Goal: Communication & Community: Participate in discussion

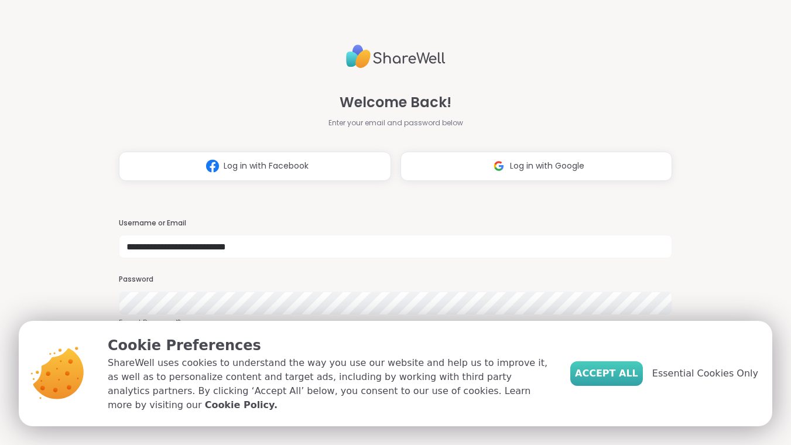
type input "**********"
click at [638, 376] on span "Accept All" at bounding box center [606, 373] width 63 height 14
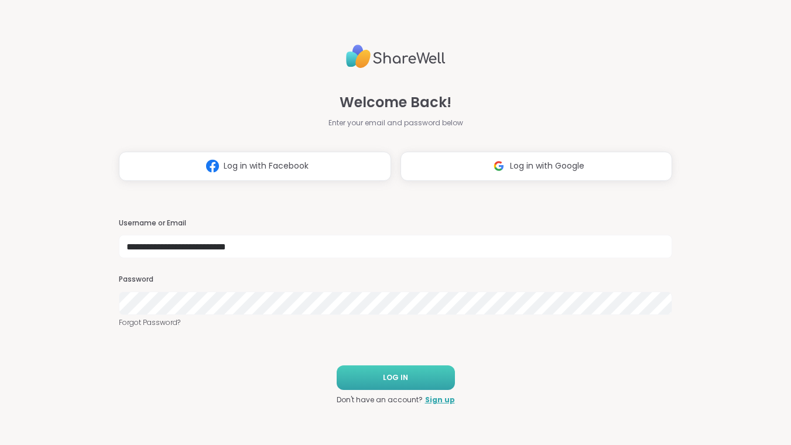
click at [399, 374] on span "LOG IN" at bounding box center [395, 377] width 25 height 11
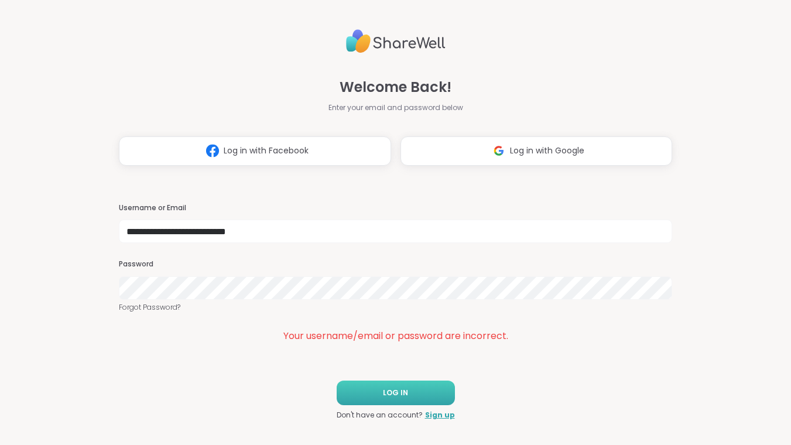
click at [403, 393] on span "LOG IN" at bounding box center [395, 392] width 25 height 11
click at [418, 386] on button "LOG IN" at bounding box center [395, 392] width 118 height 25
click at [394, 397] on span "LOG IN" at bounding box center [395, 392] width 25 height 11
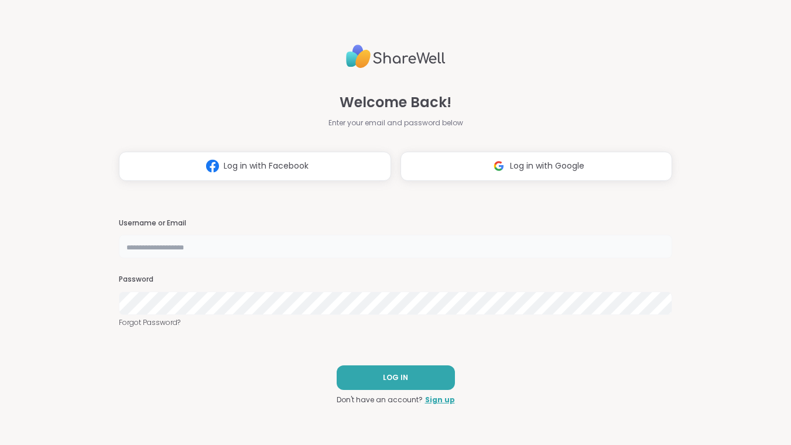
click at [250, 246] on input "text" at bounding box center [396, 246] width 554 height 23
click at [243, 247] on input "text" at bounding box center [396, 246] width 554 height 23
click at [376, 377] on button "LOG IN" at bounding box center [395, 377] width 118 height 25
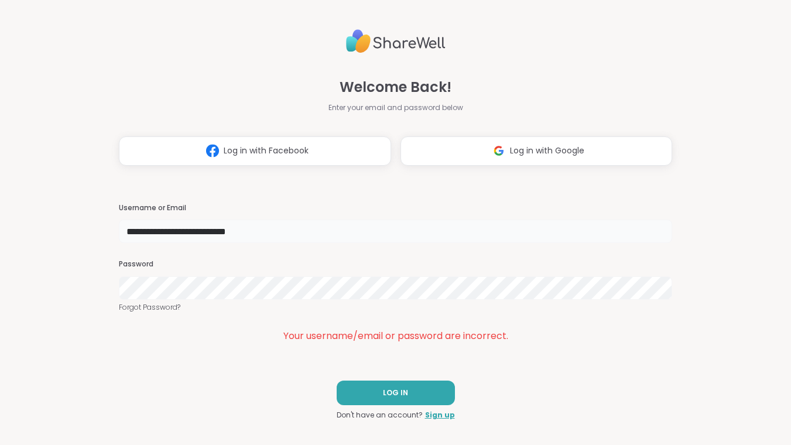
drag, startPoint x: 327, startPoint y: 237, endPoint x: 68, endPoint y: 223, distance: 258.4
click at [119, 223] on input "**********" at bounding box center [396, 230] width 554 height 23
type input "**********"
click at [396, 398] on button "LOG IN" at bounding box center [395, 392] width 118 height 25
drag, startPoint x: 340, startPoint y: 373, endPoint x: 388, endPoint y: 406, distance: 58.4
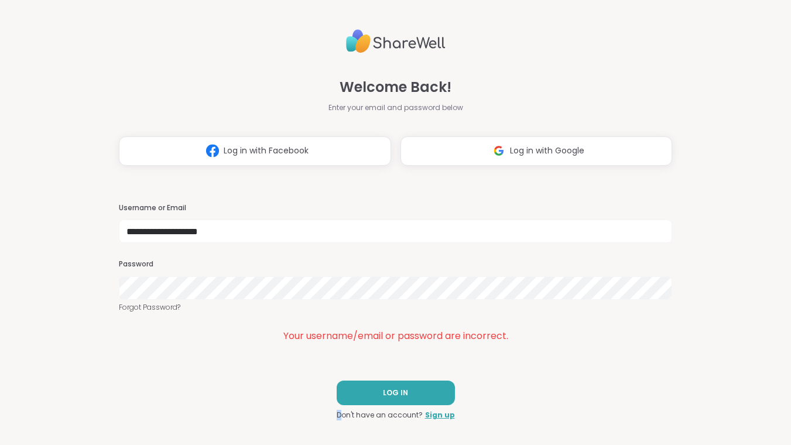
click at [382, 404] on div "**********" at bounding box center [396, 222] width 554 height 445
click at [393, 408] on div "LOG IN Don't have an account? Sign up" at bounding box center [395, 400] width 118 height 40
click at [393, 394] on span "LOG IN" at bounding box center [395, 392] width 25 height 11
click at [407, 402] on button "LOG IN" at bounding box center [395, 392] width 118 height 25
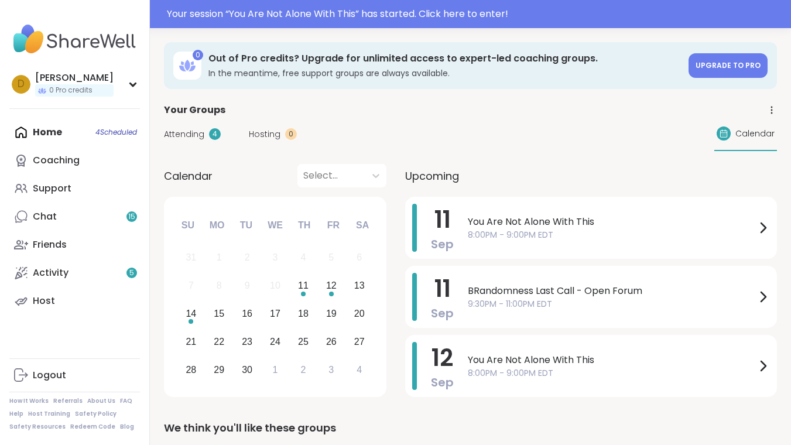
click at [120, 133] on div "Home 4 Scheduled Coaching Support Chat 15 Friends Activity 5 Host" at bounding box center [74, 216] width 130 height 197
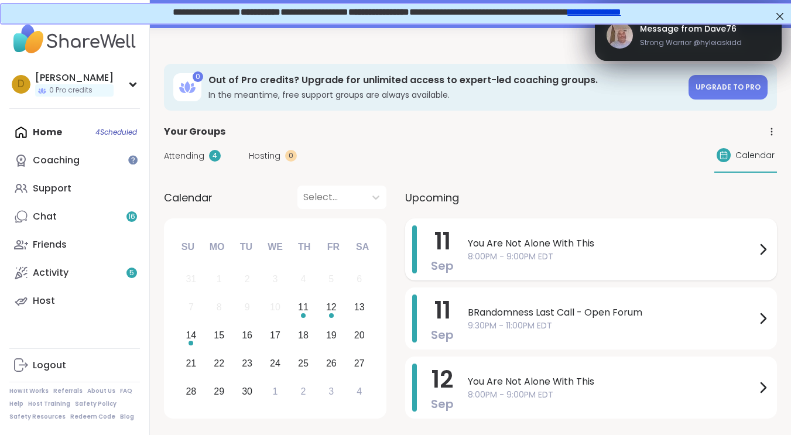
click at [617, 243] on span "You Are Not Alone With This" at bounding box center [612, 243] width 288 height 14
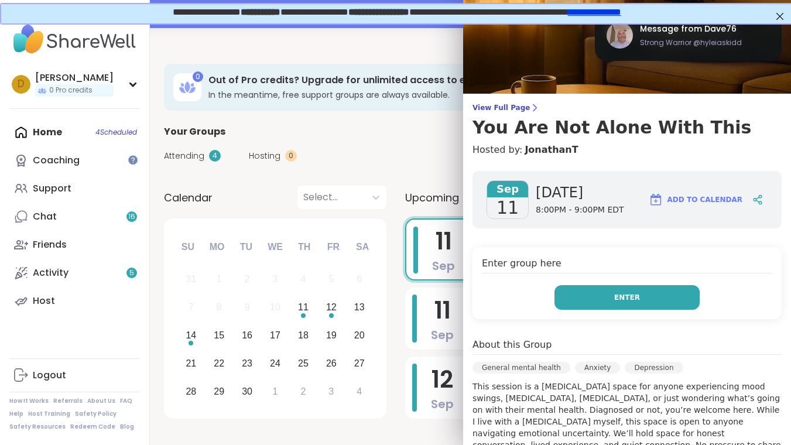
click at [635, 303] on button "Enter" at bounding box center [626, 297] width 145 height 25
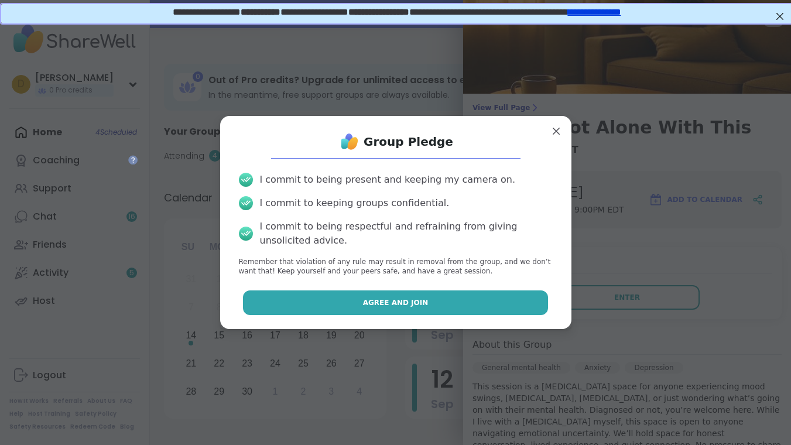
click at [452, 298] on button "Agree and Join" at bounding box center [395, 302] width 305 height 25
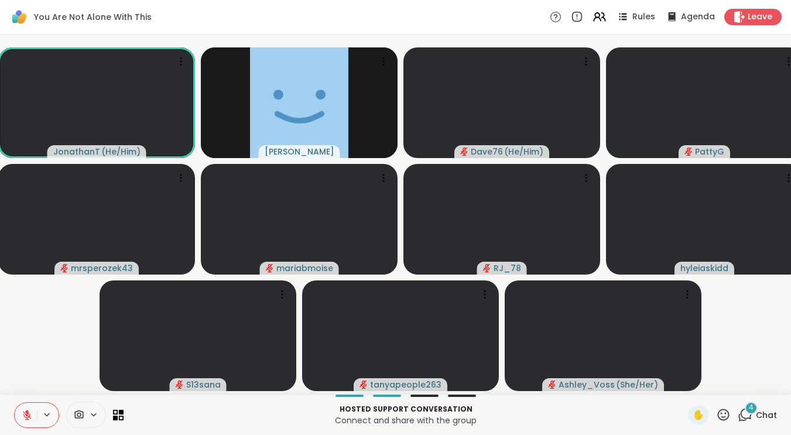
click at [95, 415] on icon at bounding box center [93, 414] width 5 height 2
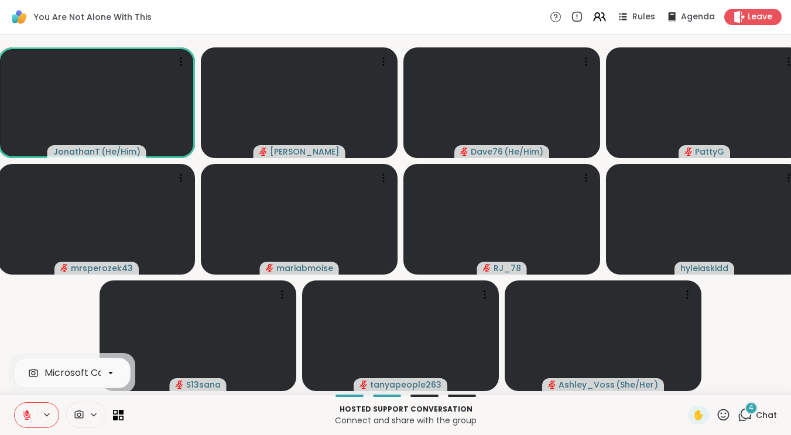
click at [96, 420] on icon at bounding box center [93, 415] width 9 height 10
click at [95, 420] on icon at bounding box center [93, 415] width 9 height 10
click at [115, 378] on icon at bounding box center [110, 372] width 11 height 11
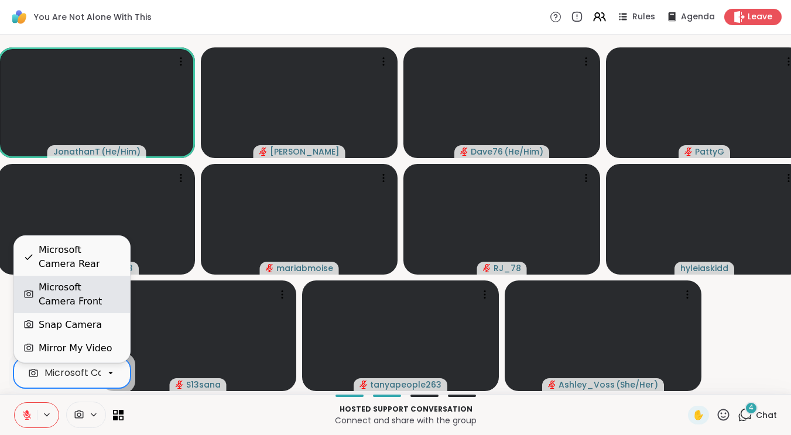
click at [79, 284] on div "Microsoft Camera Front" at bounding box center [80, 294] width 82 height 28
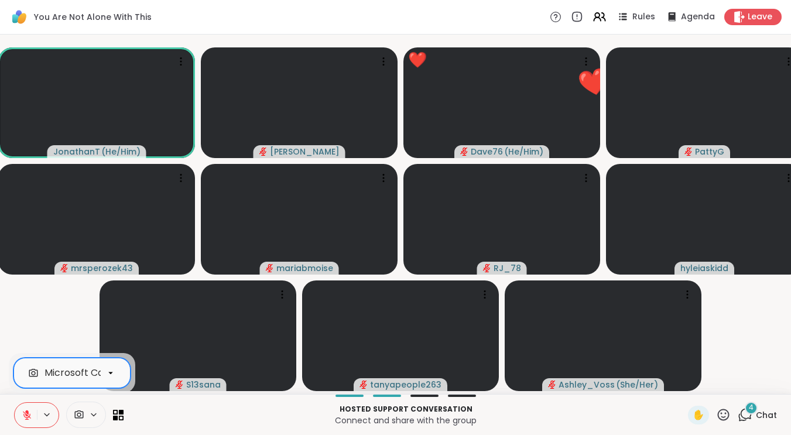
click at [116, 383] on div at bounding box center [111, 373] width 20 height 20
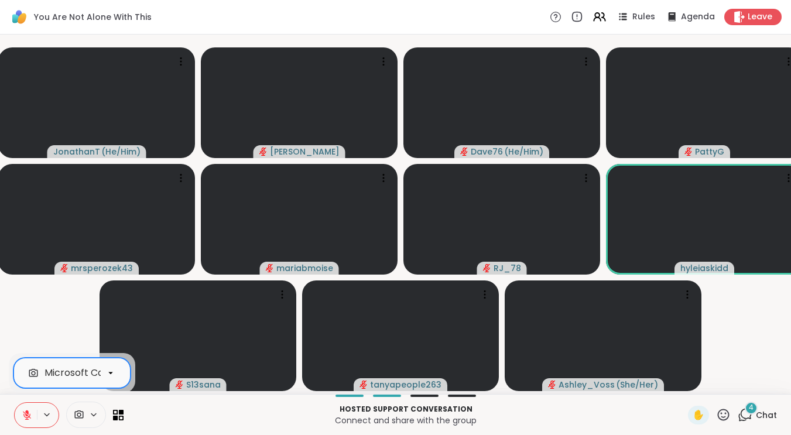
click at [118, 383] on div at bounding box center [111, 373] width 20 height 20
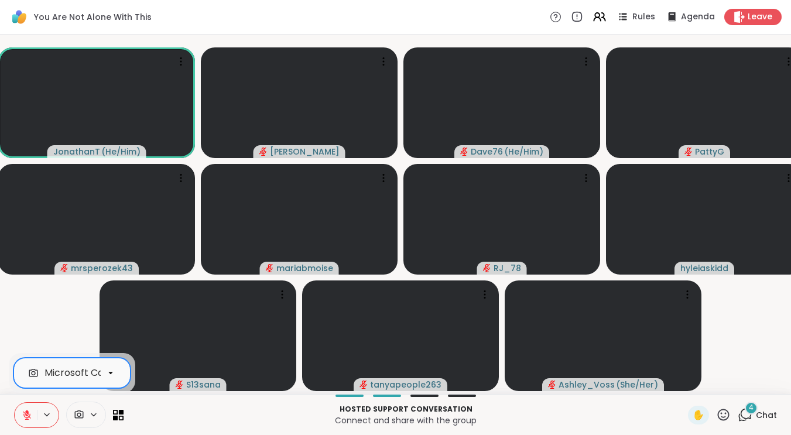
click at [118, 383] on div at bounding box center [111, 373] width 20 height 20
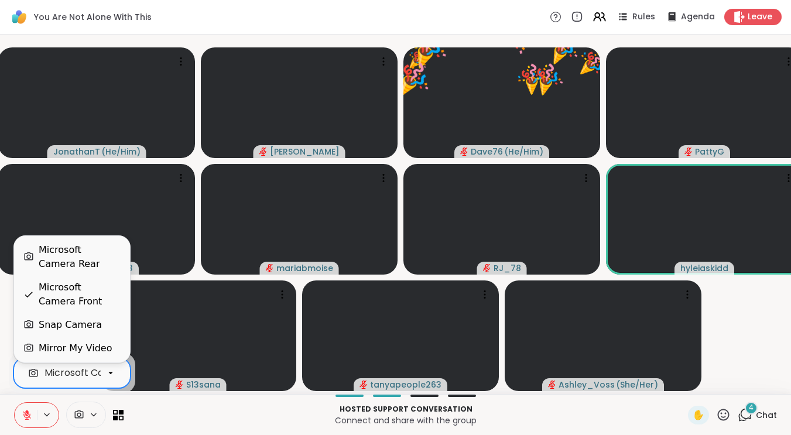
click at [769, 350] on video-player-container "JonathanT ( He/Him ) Donald 🎉 Dave76 ( He/Him ) 🎉 🎉 🎉 🎉 🎉 🎉 🎉 🎉 🎉 🎉 🎉 🎉 🎉 🎉 🎉 🎉…" at bounding box center [395, 214] width 776 height 350
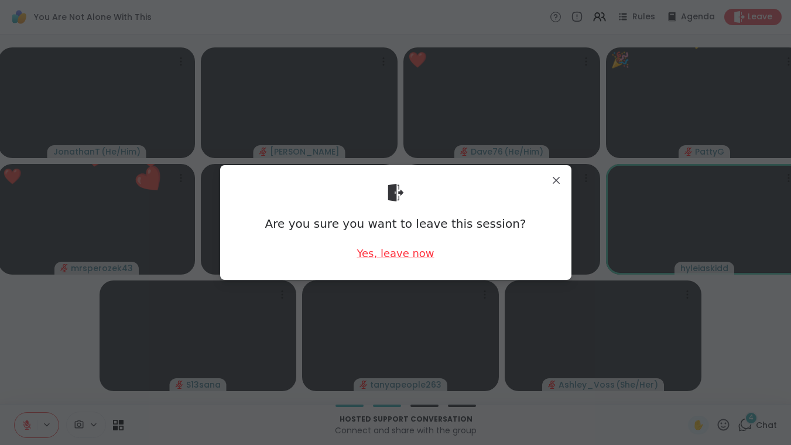
click at [402, 250] on div "Yes, leave now" at bounding box center [394, 253] width 77 height 15
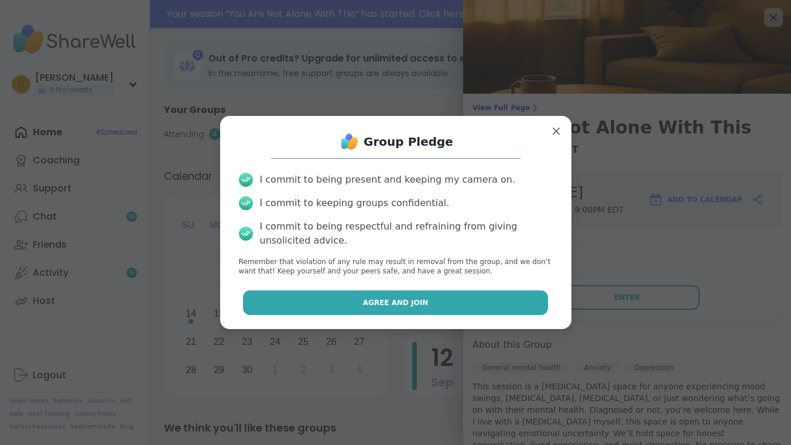
click at [475, 301] on button "Agree and Join" at bounding box center [395, 302] width 305 height 25
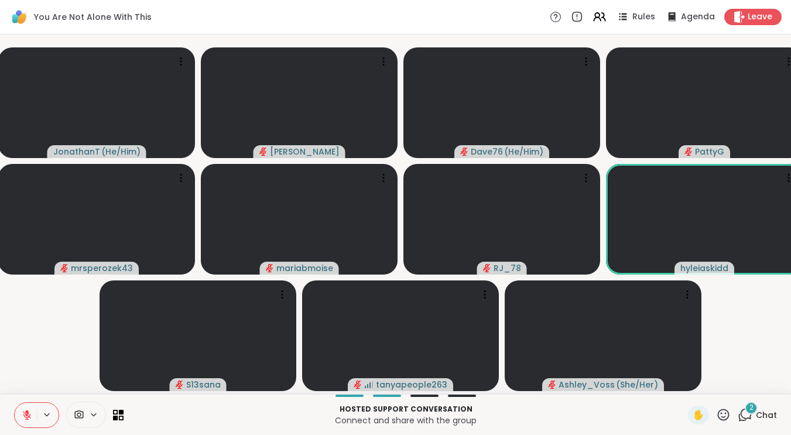
click at [749, 414] on div "2" at bounding box center [750, 407] width 13 height 13
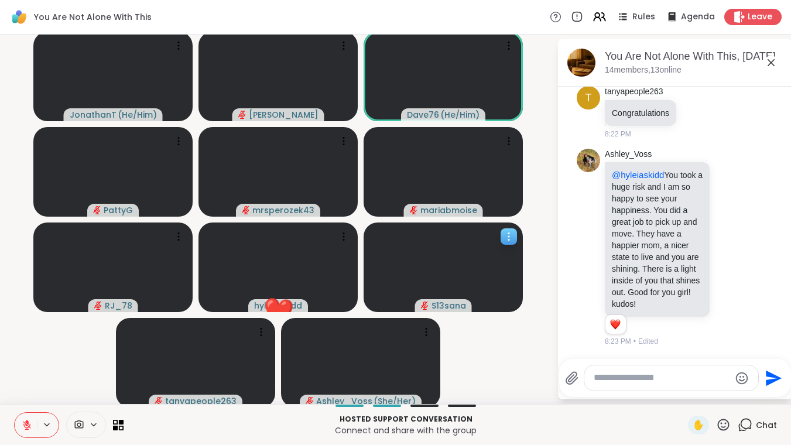
scroll to position [3518, 0]
click at [118, 423] on icon at bounding box center [118, 424] width 11 height 11
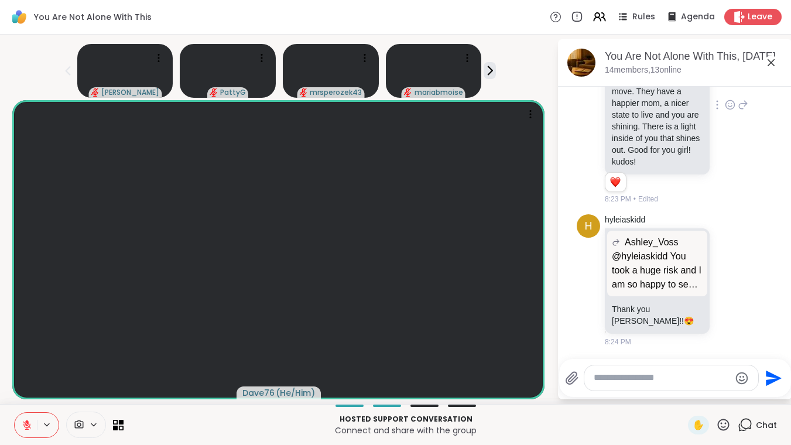
scroll to position [3485, 0]
click at [727, 111] on icon at bounding box center [729, 105] width 11 height 12
click at [724, 92] on span "Select Reaction: Heart" at bounding box center [729, 86] width 11 height 12
click at [94, 424] on icon at bounding box center [93, 425] width 9 height 10
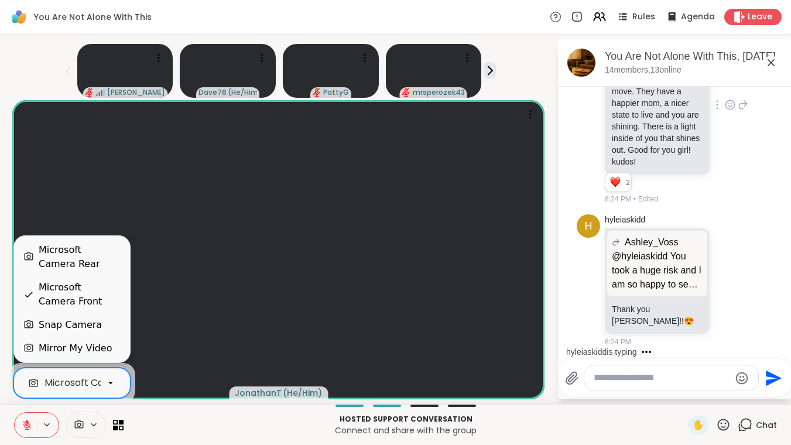
click at [112, 385] on icon at bounding box center [110, 382] width 11 height 11
click at [559, 414] on p "Hosted support conversation" at bounding box center [405, 419] width 550 height 11
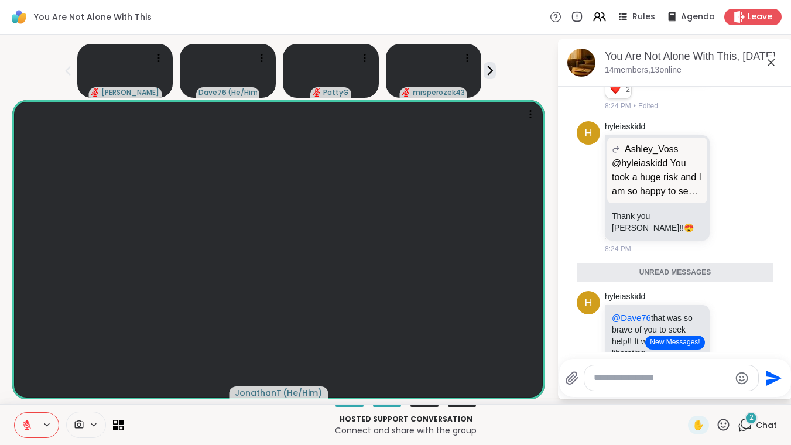
click at [682, 344] on button "New Messages!" at bounding box center [674, 342] width 59 height 14
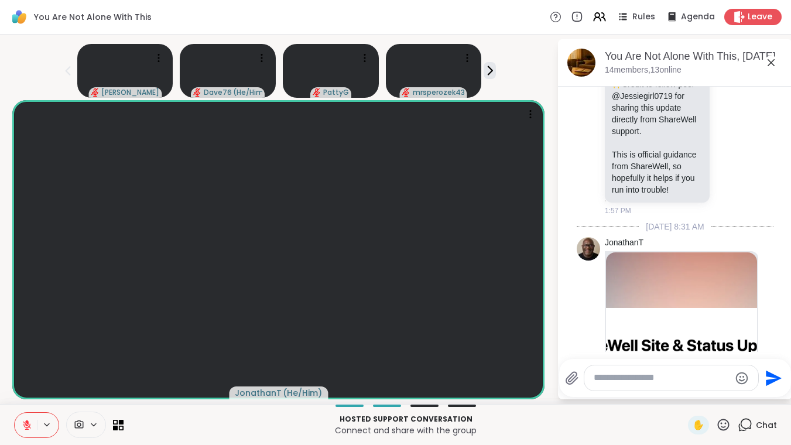
scroll to position [0, 0]
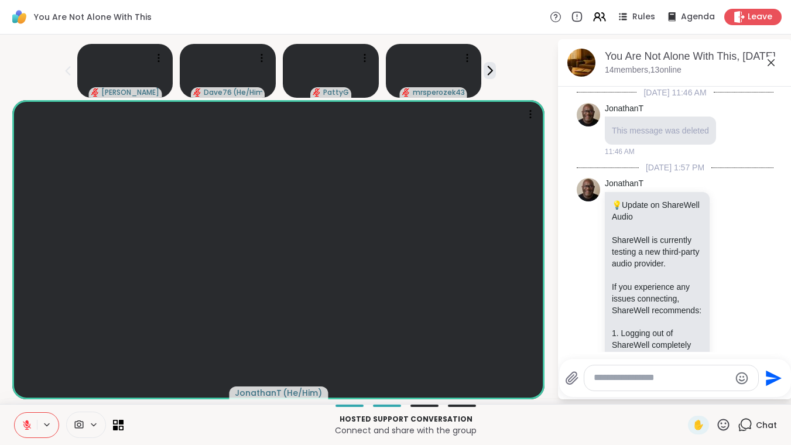
click at [724, 424] on icon at bounding box center [723, 424] width 15 height 15
click at [690, 393] on span "❤️" at bounding box center [689, 394] width 12 height 14
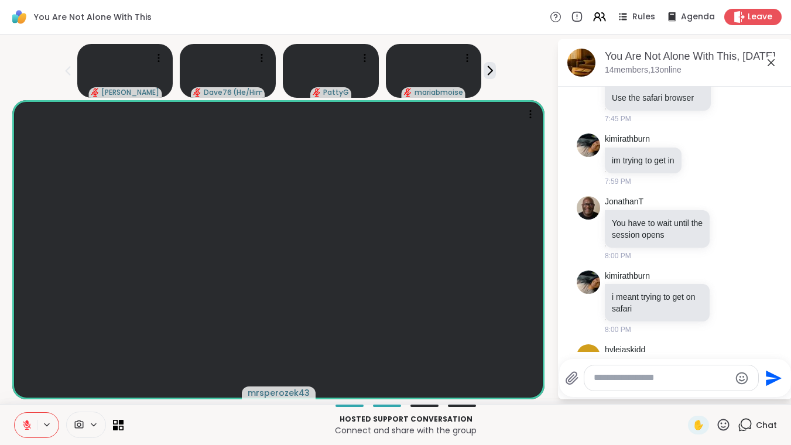
scroll to position [1963, 0]
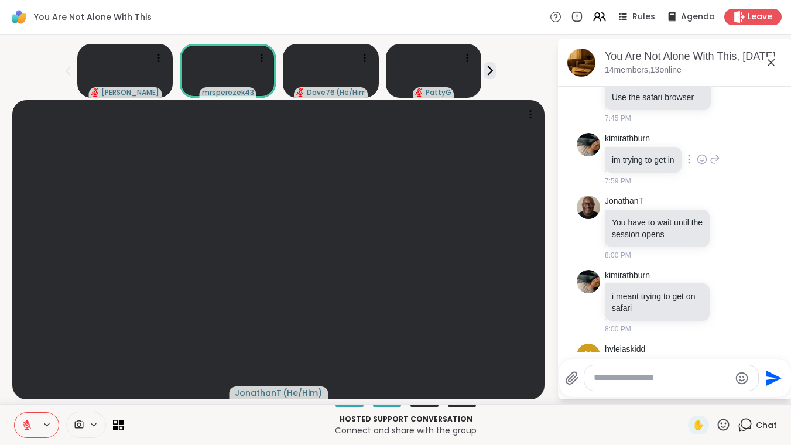
click at [720, 166] on div at bounding box center [701, 159] width 36 height 14
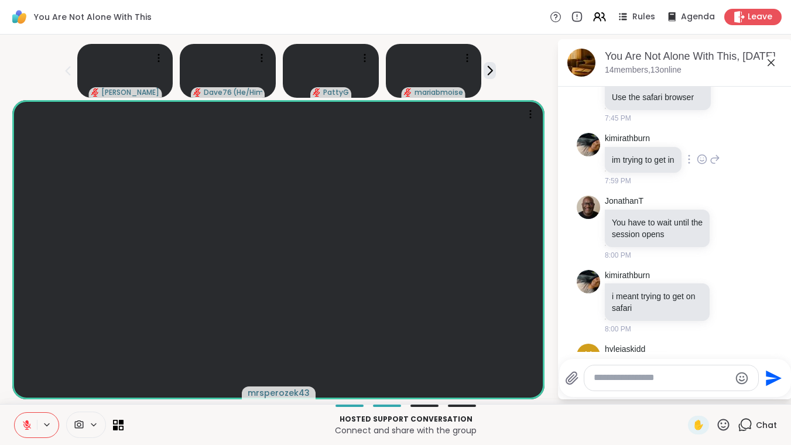
click at [707, 165] on icon at bounding box center [701, 159] width 11 height 12
click at [707, 146] on div "Select Reaction: Heart" at bounding box center [701, 140] width 11 height 11
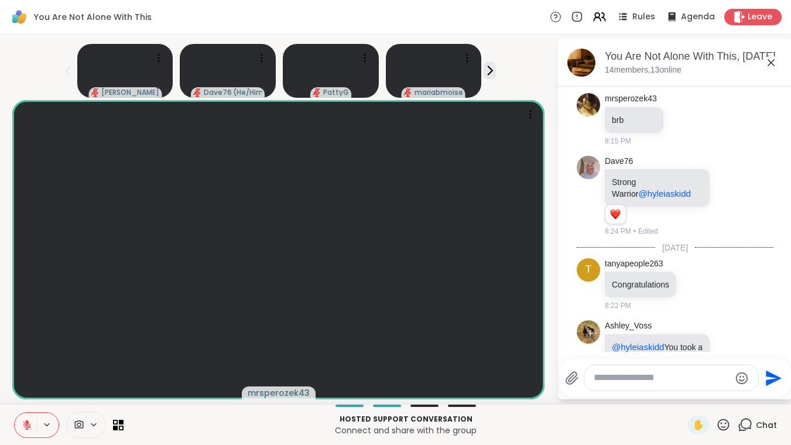
scroll to position [3843, 0]
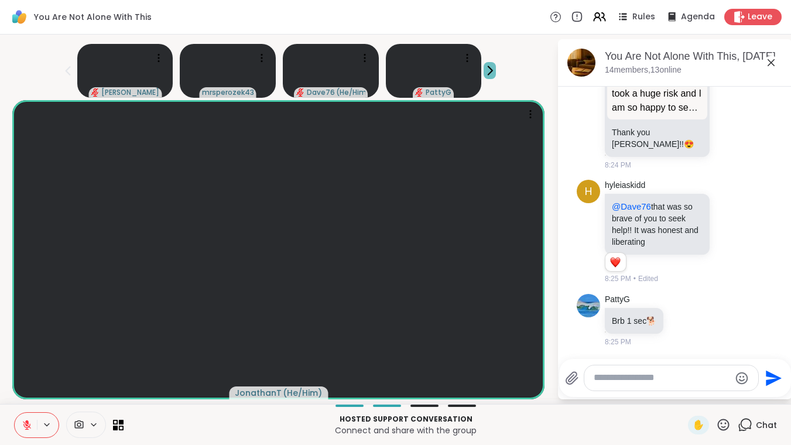
click at [492, 70] on icon at bounding box center [490, 71] width 4 height 8
click at [75, 74] on icon at bounding box center [68, 71] width 14 height 14
click at [75, 75] on icon at bounding box center [68, 71] width 14 height 14
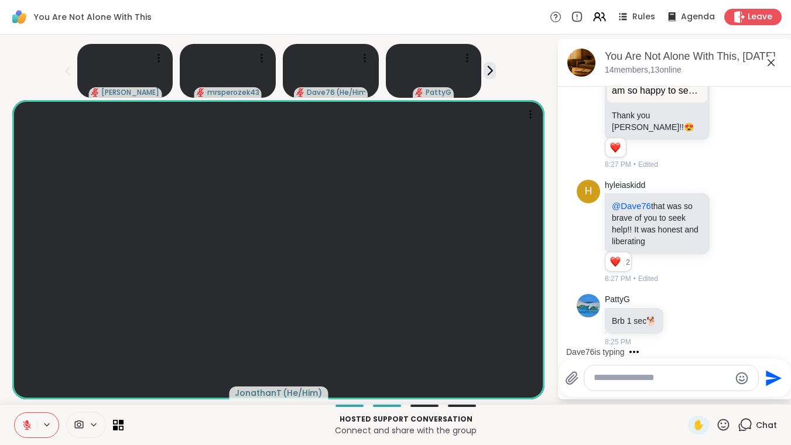
scroll to position [3860, 0]
click at [492, 74] on icon at bounding box center [490, 71] width 4 height 8
click at [75, 77] on icon at bounding box center [68, 71] width 14 height 14
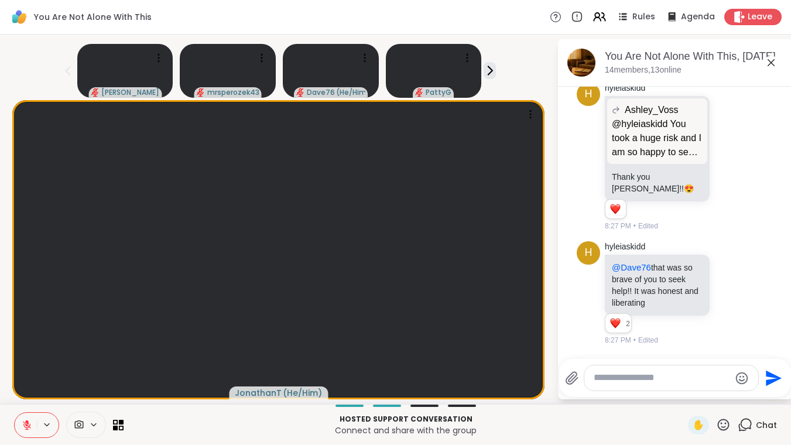
scroll to position [3544, 0]
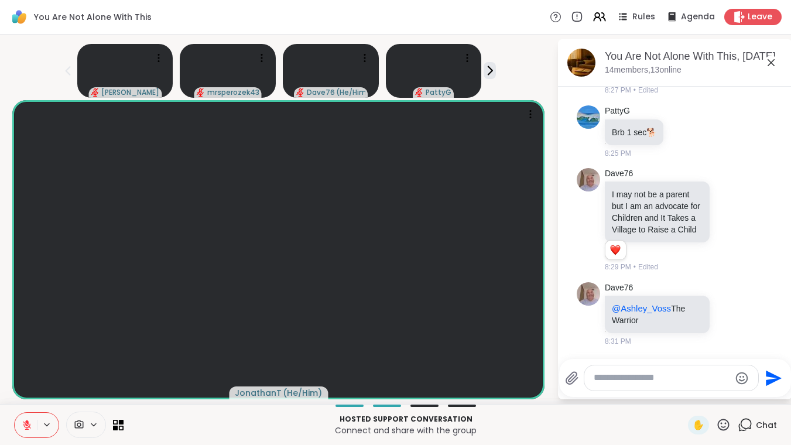
scroll to position [4071, 0]
click at [724, 310] on icon at bounding box center [729, 314] width 11 height 12
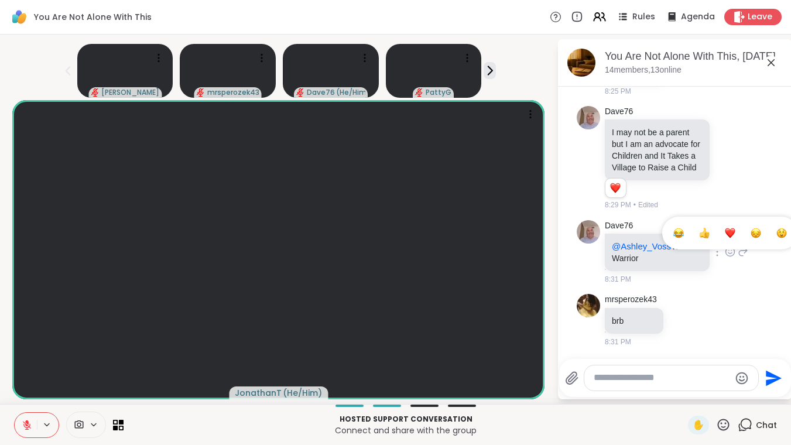
scroll to position [4133, 0]
click at [730, 235] on div "Select Reaction: Heart" at bounding box center [729, 233] width 11 height 11
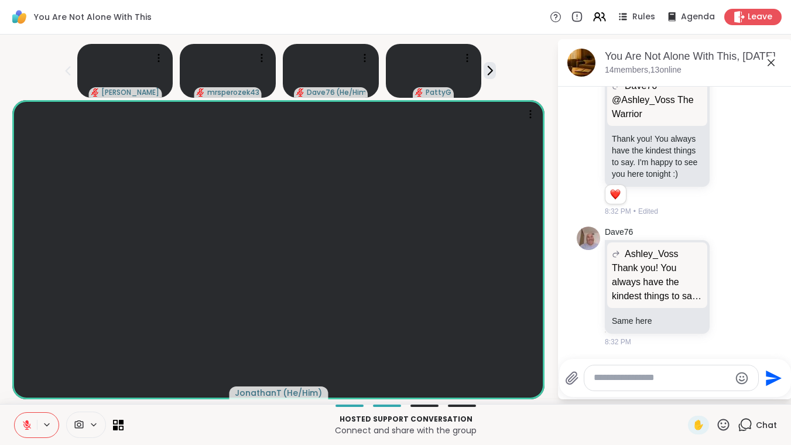
scroll to position [4460, 0]
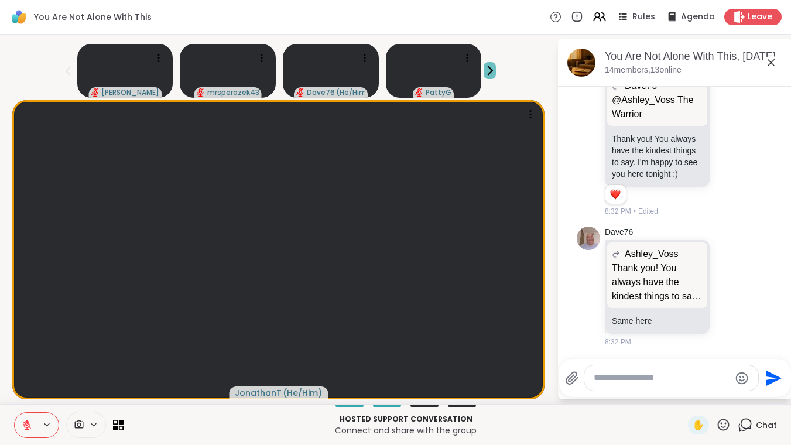
click at [493, 69] on icon at bounding box center [489, 70] width 12 height 12
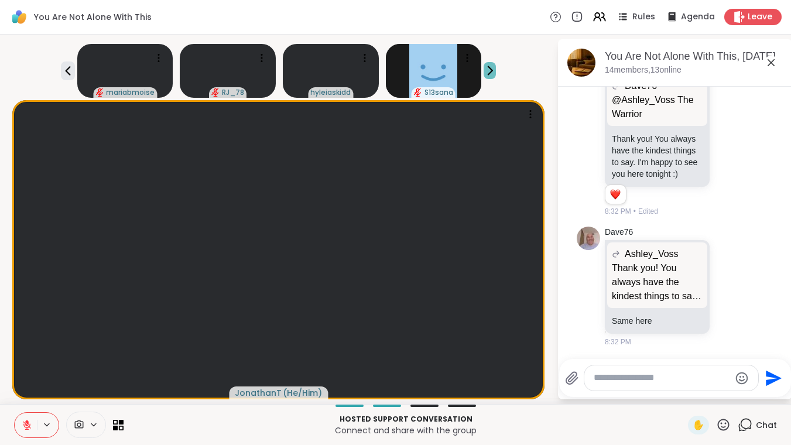
click at [493, 69] on icon at bounding box center [489, 70] width 12 height 12
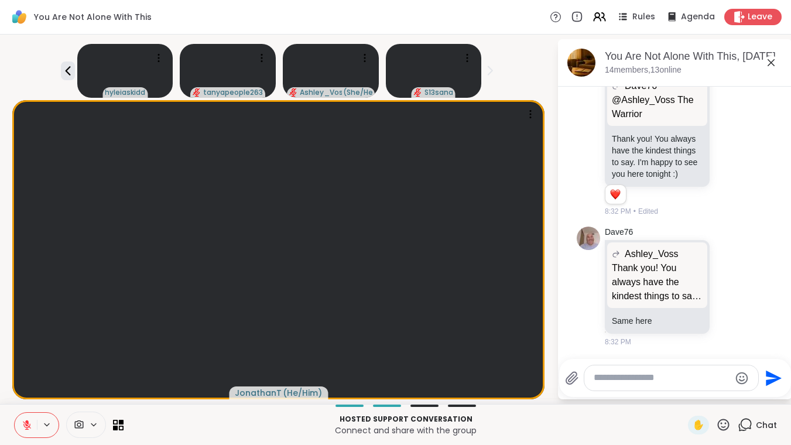
scroll to position [4413, 0]
click at [71, 69] on icon at bounding box center [68, 71] width 14 height 14
click at [490, 70] on icon at bounding box center [489, 70] width 12 height 12
click at [724, 425] on icon at bounding box center [723, 424] width 15 height 15
click at [686, 396] on span "❤️" at bounding box center [689, 394] width 12 height 14
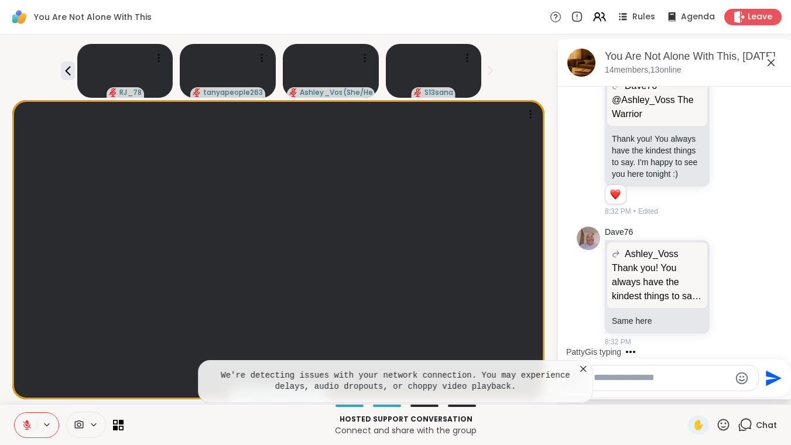
click at [589, 368] on icon at bounding box center [583, 369] width 12 height 12
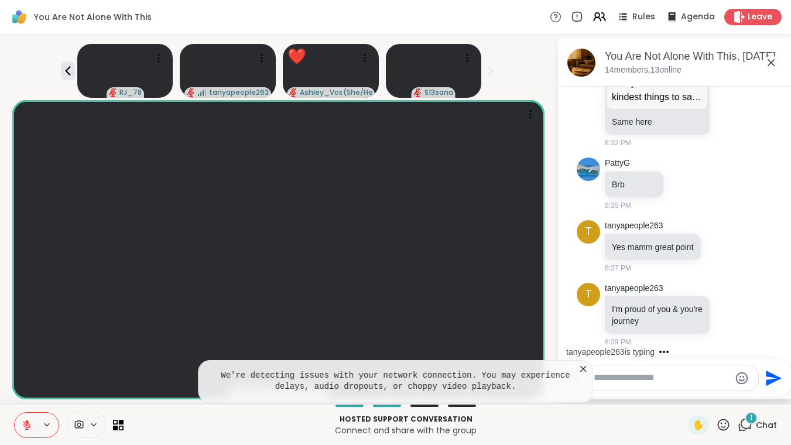
scroll to position [4670, 0]
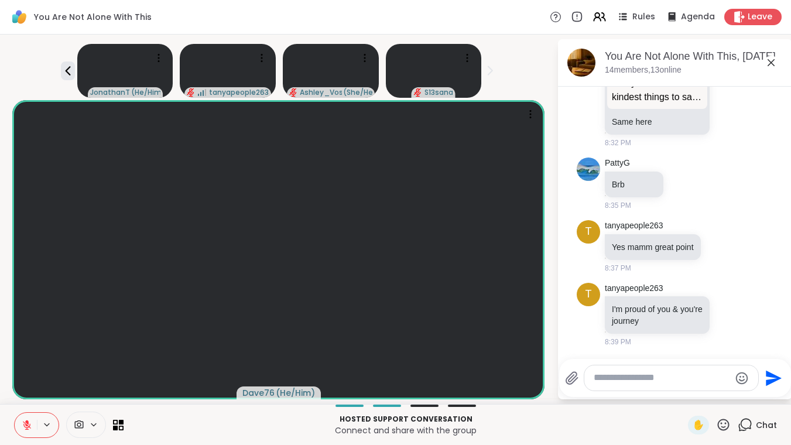
click at [81, 75] on div "JonathanT ( He/Him ) tanyapeople263 Ashley_Voss ( She/Her ) S13sana" at bounding box center [278, 68] width 542 height 59
click at [70, 75] on icon at bounding box center [67, 70] width 5 height 9
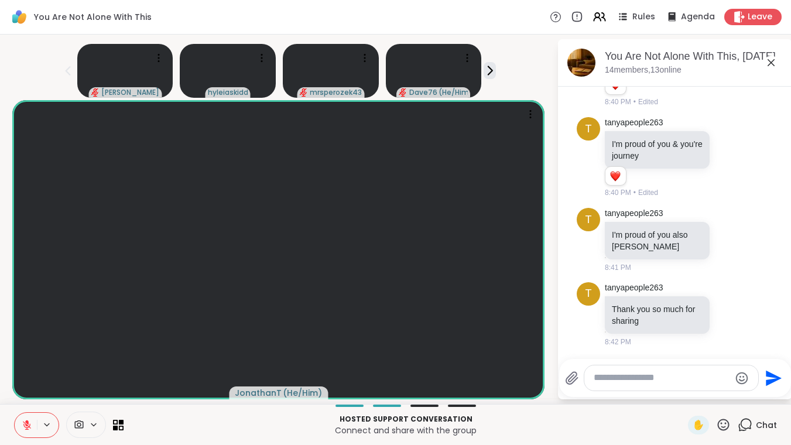
scroll to position [4852, 0]
click at [720, 427] on icon at bounding box center [723, 424] width 15 height 15
click at [765, 390] on span "🎉" at bounding box center [766, 394] width 12 height 14
click at [723, 422] on icon at bounding box center [723, 424] width 15 height 15
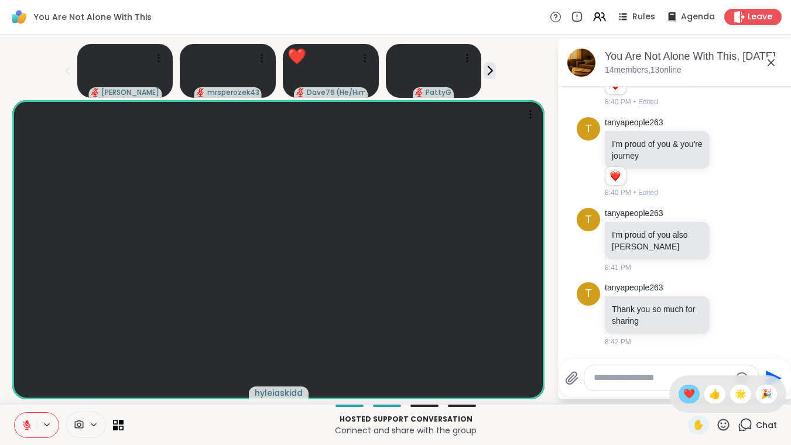
click at [685, 394] on span "❤️" at bounding box center [689, 394] width 12 height 14
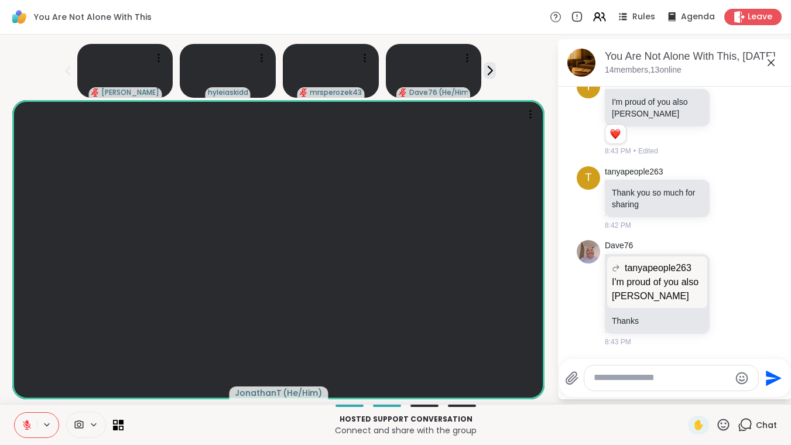
scroll to position [4985, 0]
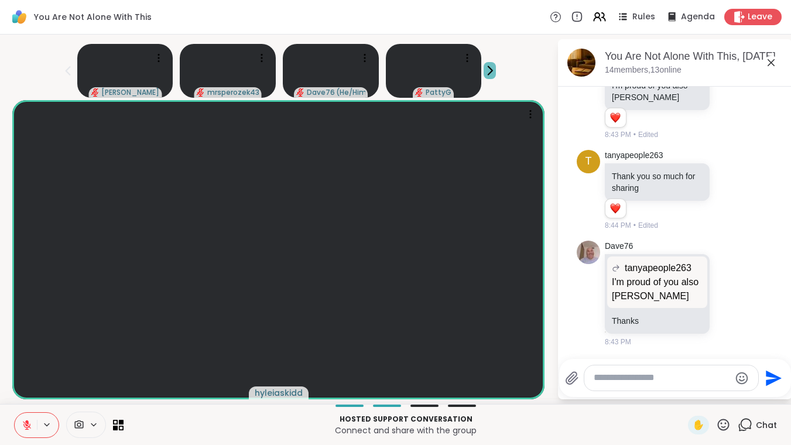
click at [496, 67] on icon at bounding box center [489, 70] width 12 height 12
click at [75, 71] on icon at bounding box center [68, 71] width 14 height 14
click at [75, 72] on icon at bounding box center [68, 71] width 14 height 14
click at [651, 381] on textarea "Type your message" at bounding box center [661, 378] width 136 height 12
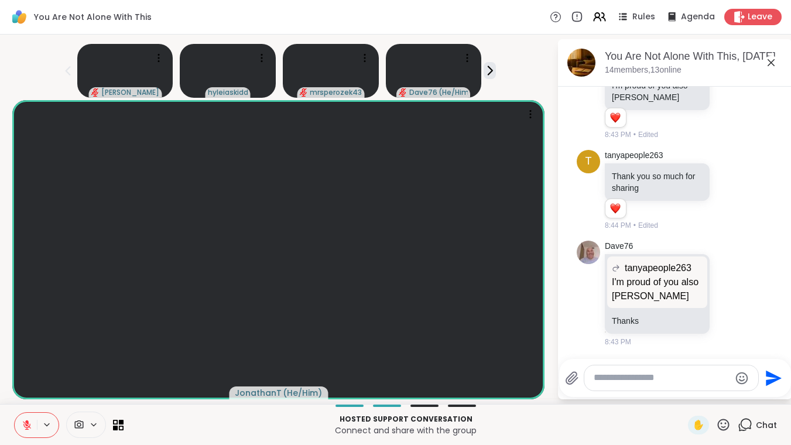
click at [505, 78] on div "Donald hyleiaskidd mrsperozek43 Dave76 ( He/Him )" at bounding box center [278, 68] width 542 height 59
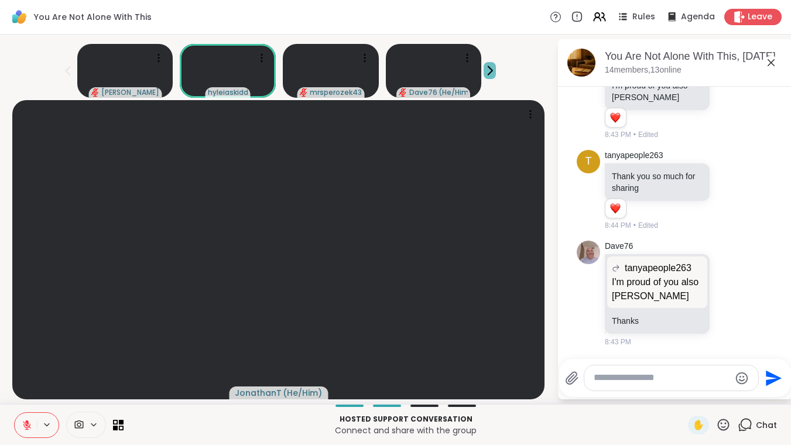
click at [496, 72] on icon at bounding box center [489, 70] width 12 height 12
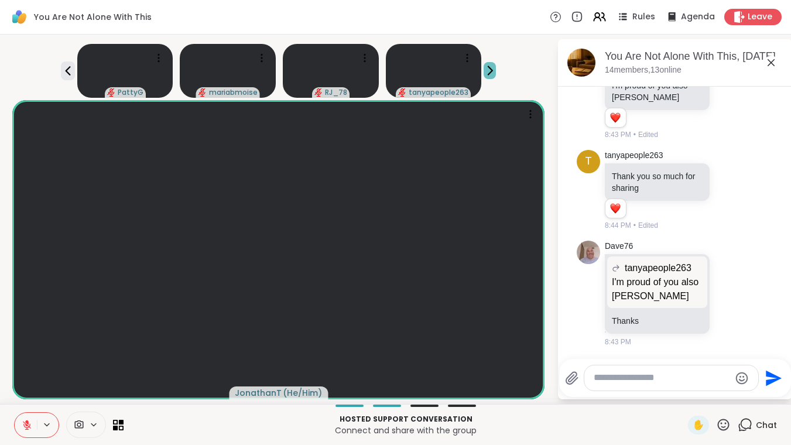
click at [496, 72] on icon at bounding box center [489, 70] width 12 height 12
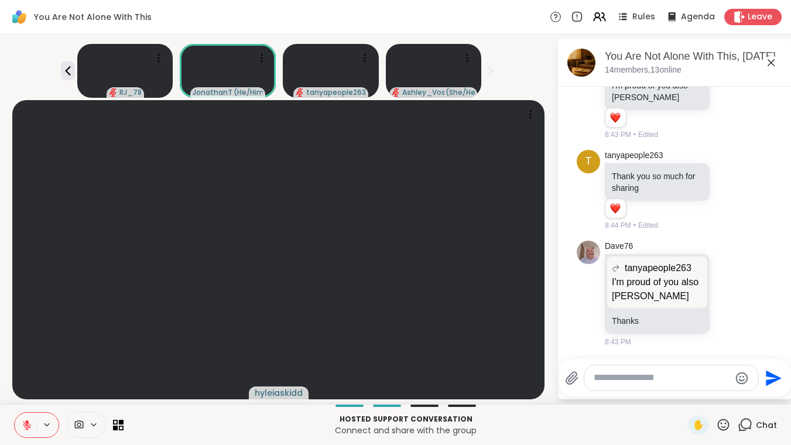
scroll to position [5002, 0]
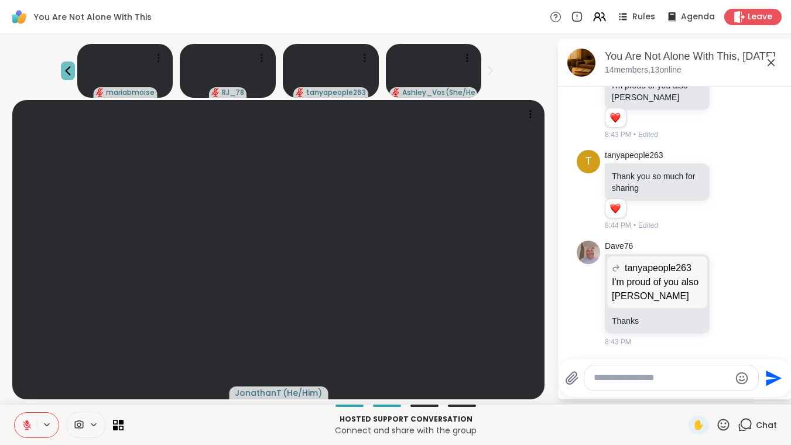
click at [68, 70] on icon at bounding box center [68, 71] width 14 height 14
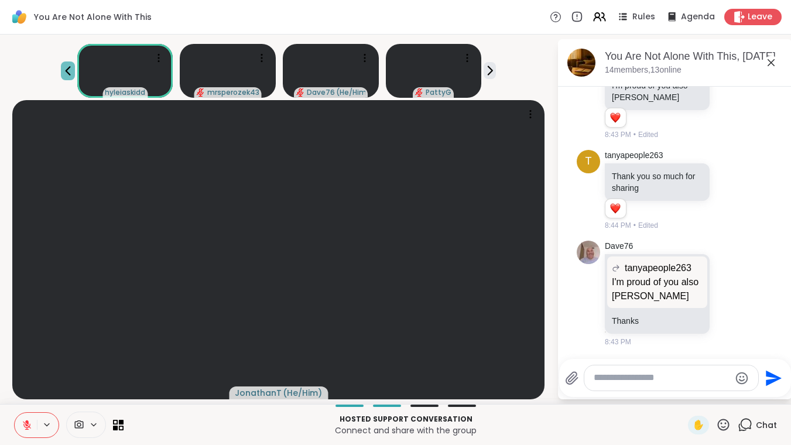
click at [68, 70] on icon at bounding box center [68, 71] width 14 height 14
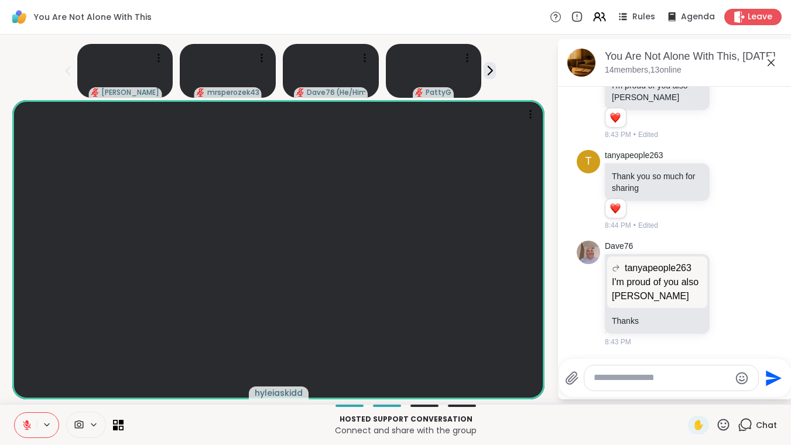
click at [721, 422] on icon at bounding box center [723, 424] width 15 height 15
click at [683, 394] on span "❤️" at bounding box center [689, 394] width 12 height 14
click at [496, 74] on icon at bounding box center [489, 70] width 12 height 12
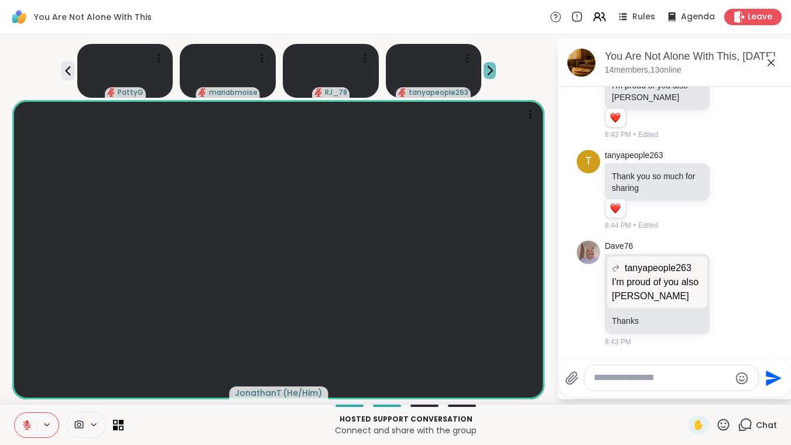
click at [492, 73] on icon at bounding box center [490, 71] width 4 height 8
click at [721, 424] on icon at bounding box center [723, 424] width 15 height 15
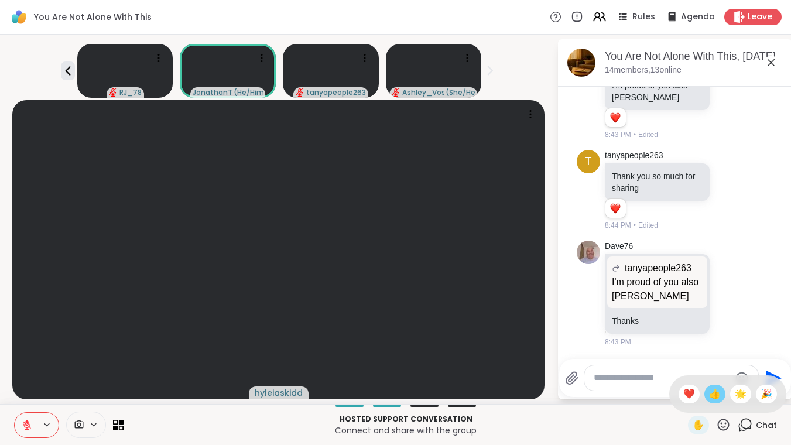
click at [711, 397] on span "👍" at bounding box center [715, 394] width 12 height 14
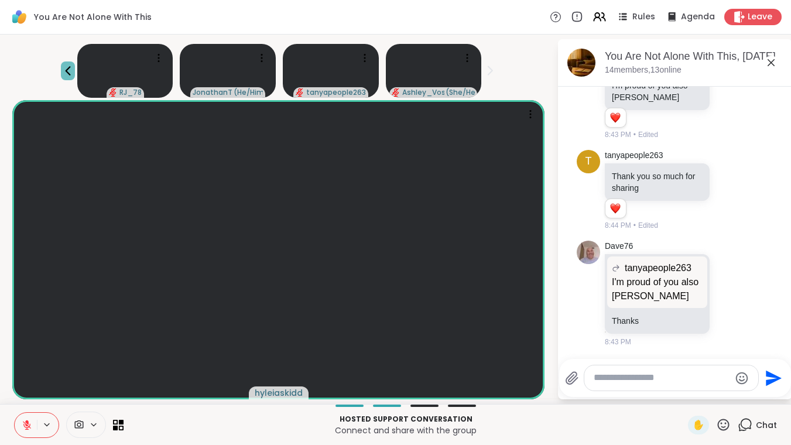
click at [67, 74] on icon at bounding box center [68, 71] width 14 height 14
click at [71, 73] on icon at bounding box center [68, 71] width 14 height 14
click at [496, 74] on icon at bounding box center [489, 70] width 12 height 12
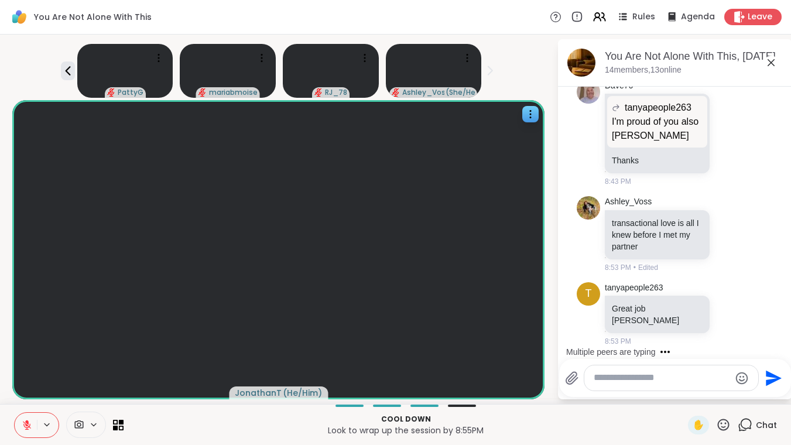
scroll to position [4837, 0]
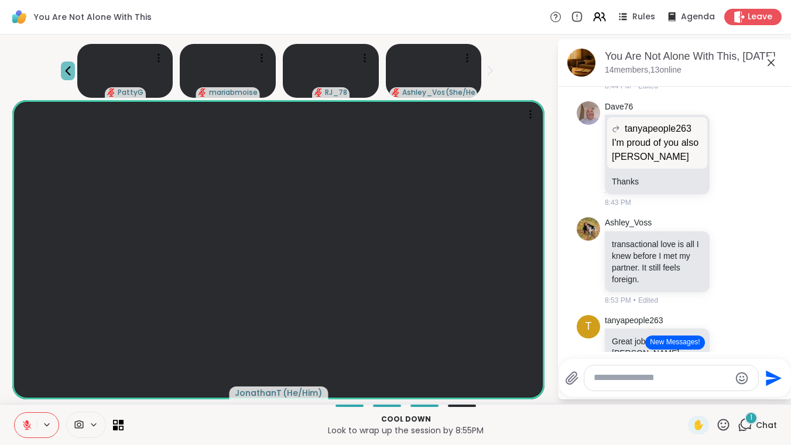
click at [74, 74] on icon at bounding box center [68, 71] width 14 height 14
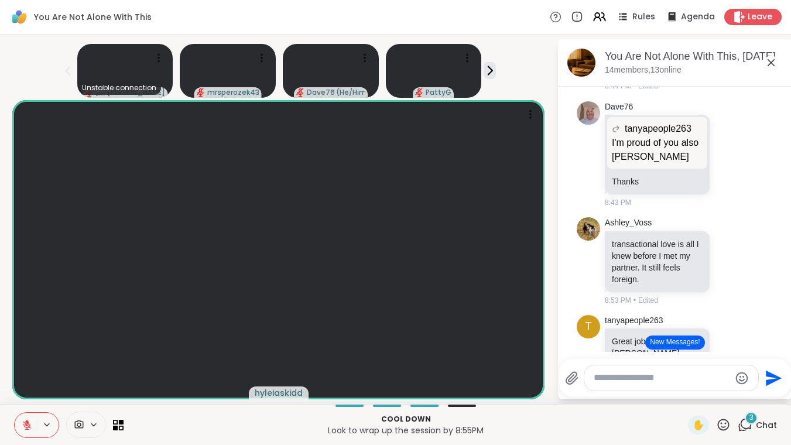
click at [753, 422] on div "3" at bounding box center [750, 417] width 13 height 13
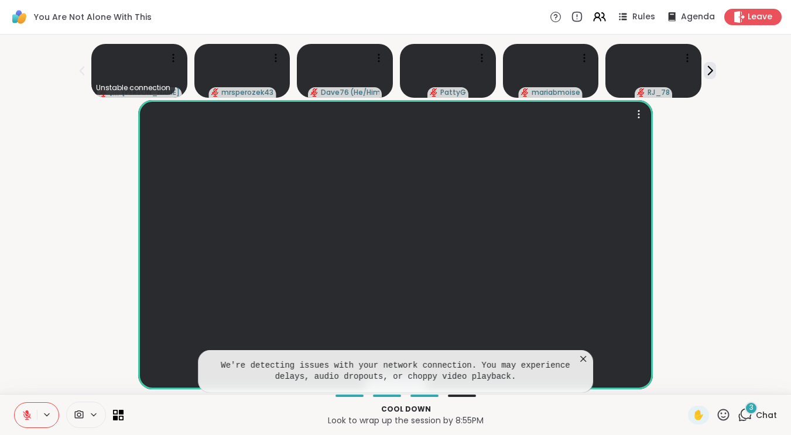
click at [589, 365] on icon at bounding box center [583, 359] width 12 height 12
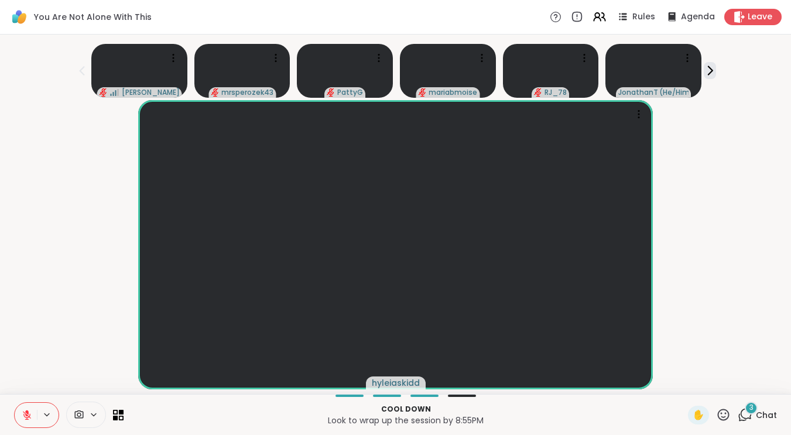
click at [745, 422] on icon at bounding box center [744, 414] width 15 height 15
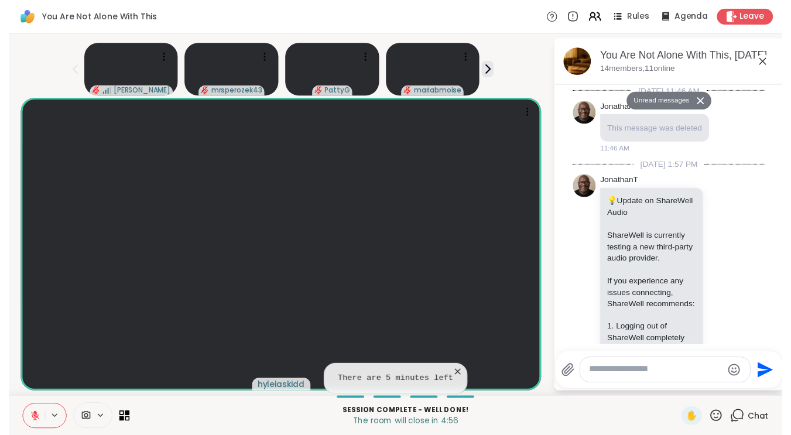
scroll to position [5536, 0]
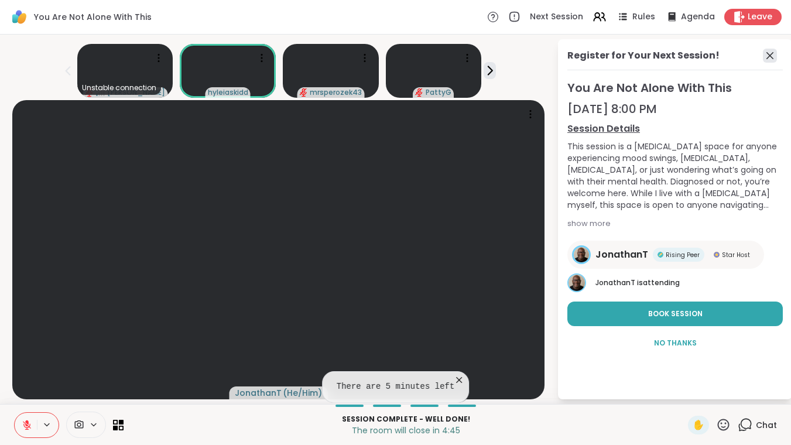
click at [773, 57] on icon at bounding box center [769, 55] width 7 height 7
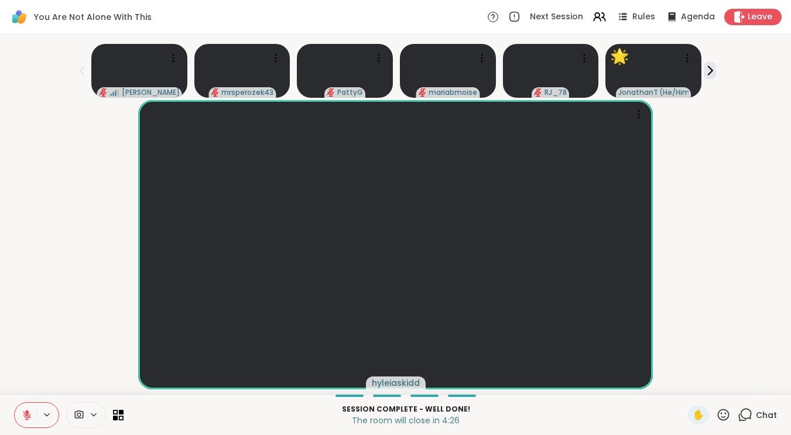
click at [718, 422] on icon at bounding box center [723, 414] width 15 height 15
click at [746, 393] on div "🌟" at bounding box center [740, 383] width 21 height 19
click at [715, 74] on icon at bounding box center [709, 70] width 12 height 12
click at [85, 70] on icon at bounding box center [82, 71] width 14 height 14
click at [723, 422] on icon at bounding box center [723, 414] width 15 height 15
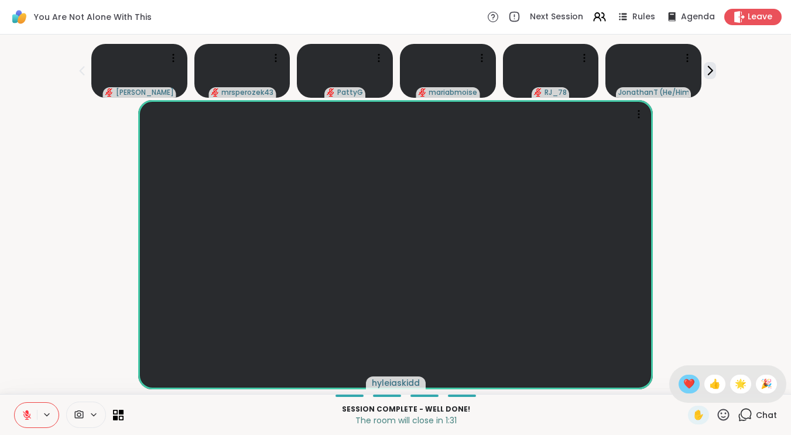
click at [689, 391] on span "❤️" at bounding box center [689, 384] width 12 height 14
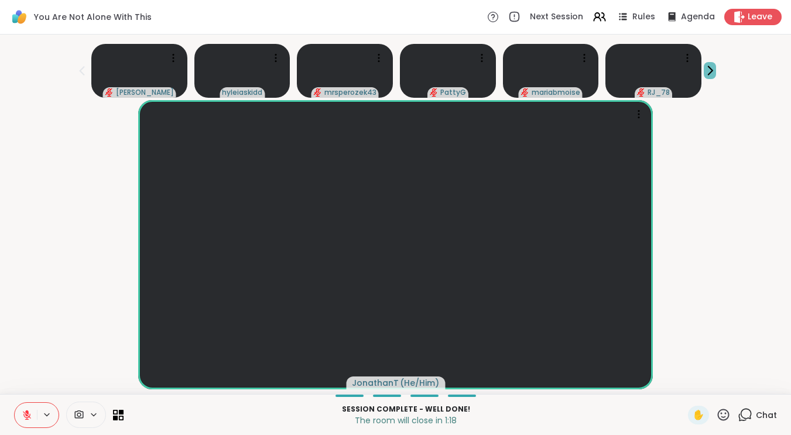
click at [712, 67] on icon at bounding box center [710, 71] width 4 height 8
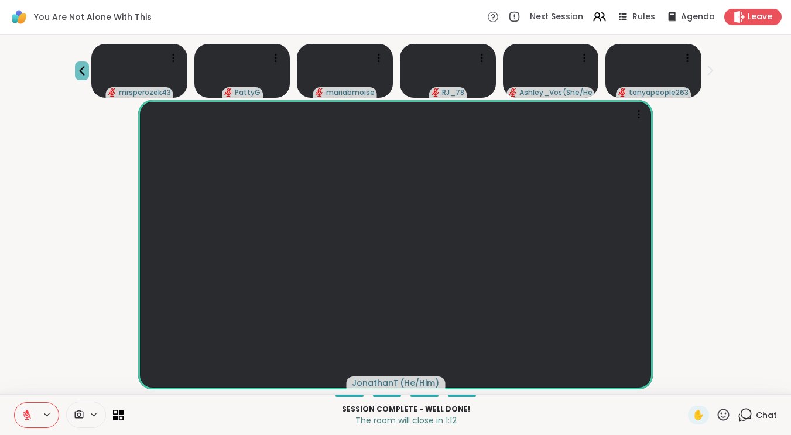
click at [89, 64] on icon at bounding box center [82, 71] width 14 height 14
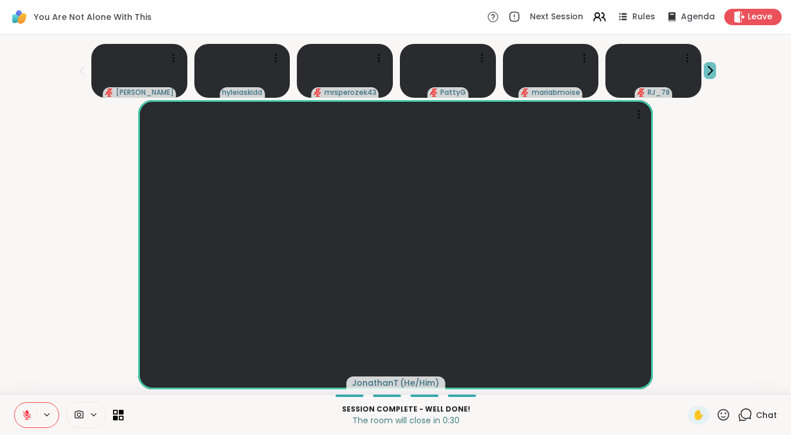
click at [712, 67] on icon at bounding box center [710, 71] width 4 height 8
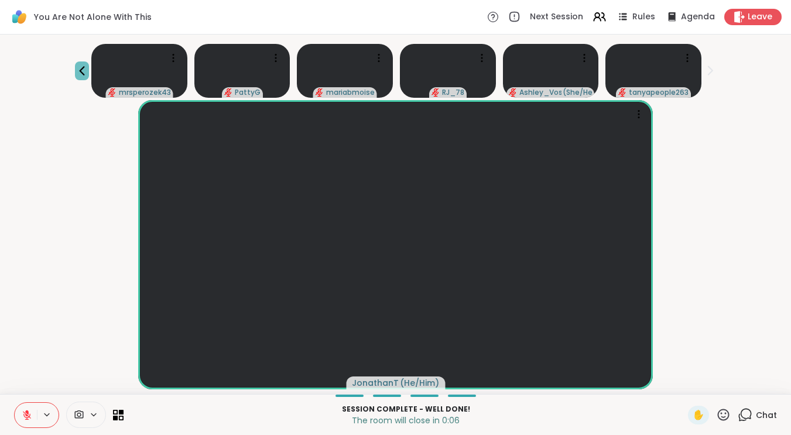
click at [85, 66] on icon at bounding box center [82, 70] width 5 height 9
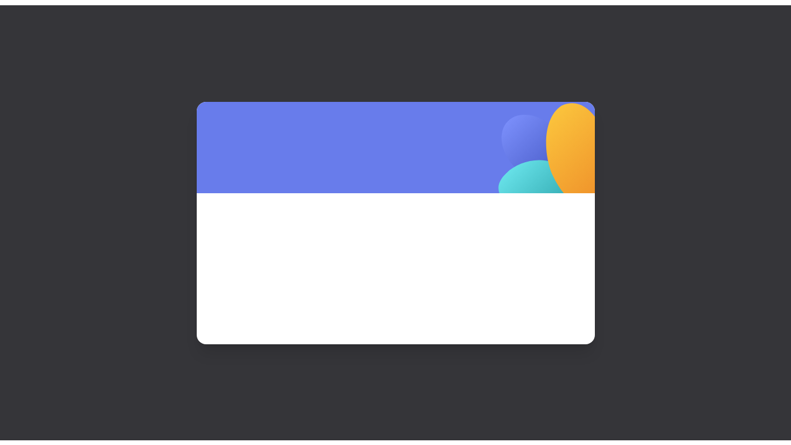
scroll to position [0, 0]
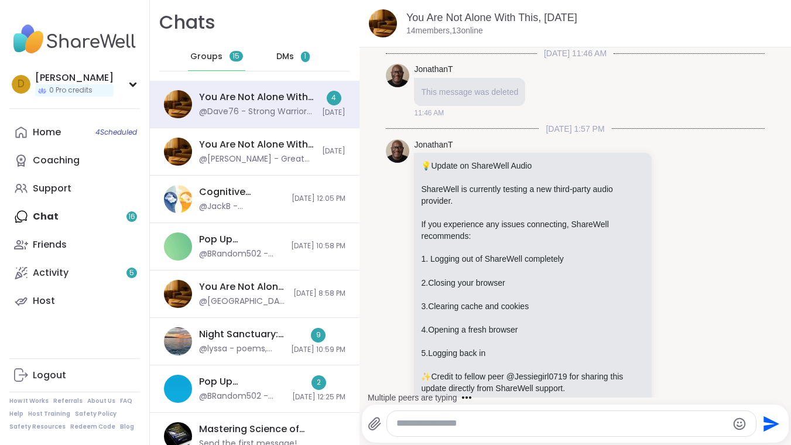
click at [293, 59] on div "DMs 1" at bounding box center [292, 57] width 57 height 28
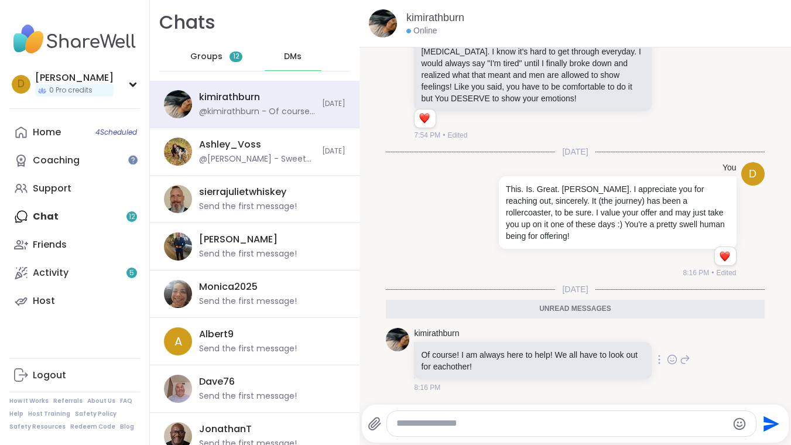
click at [666, 359] on icon at bounding box center [671, 359] width 11 height 12
click at [573, 341] on div "Select Reaction: Heart" at bounding box center [578, 340] width 11 height 11
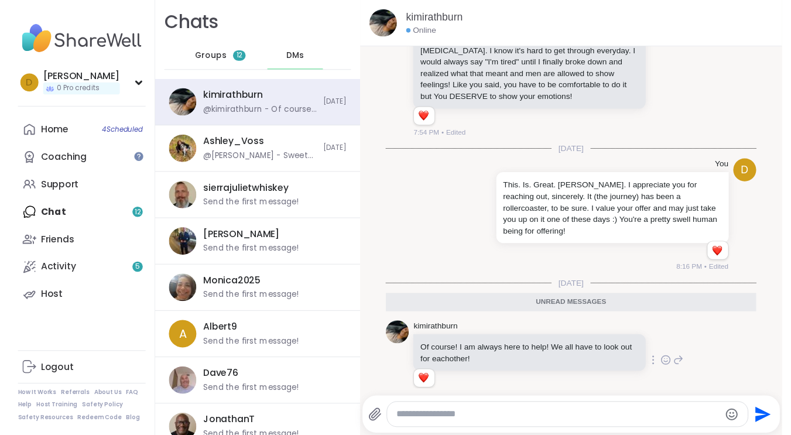
scroll to position [114, 0]
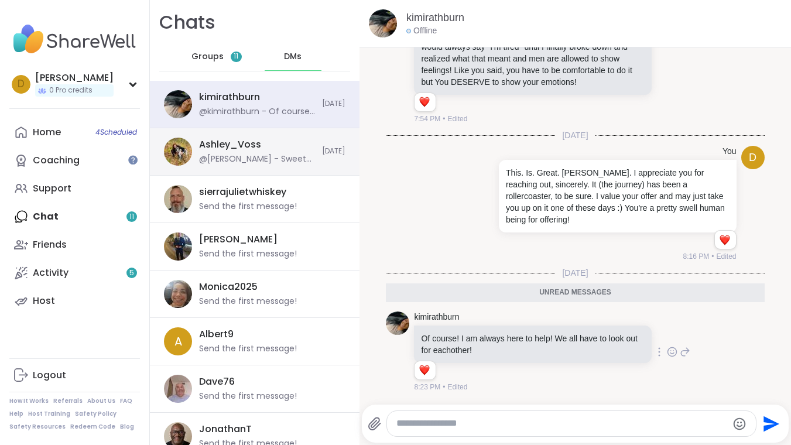
click at [253, 144] on div "Ashley_Voss" at bounding box center [230, 144] width 62 height 13
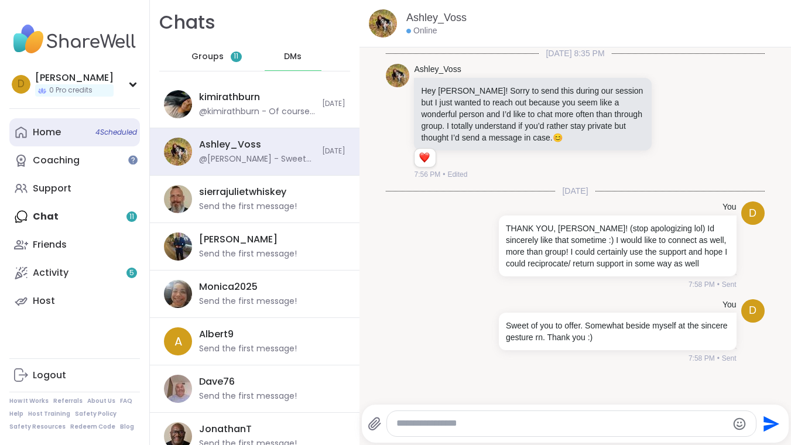
click at [44, 123] on link "Home 4 Scheduled" at bounding box center [74, 132] width 130 height 28
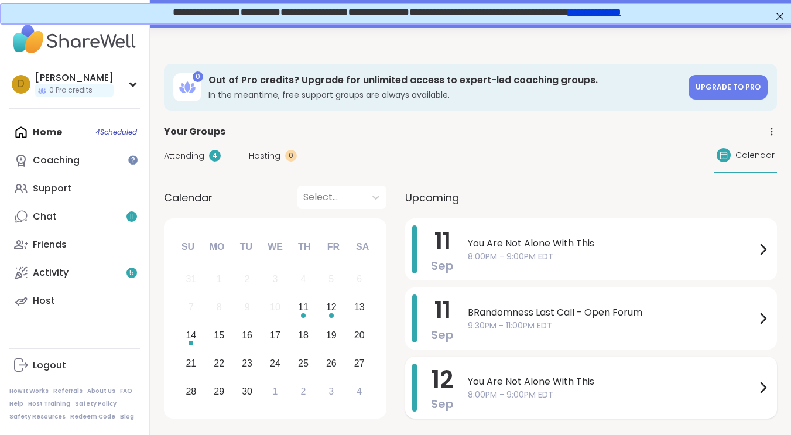
click at [540, 377] on span "You Are Not Alone With This" at bounding box center [612, 381] width 288 height 14
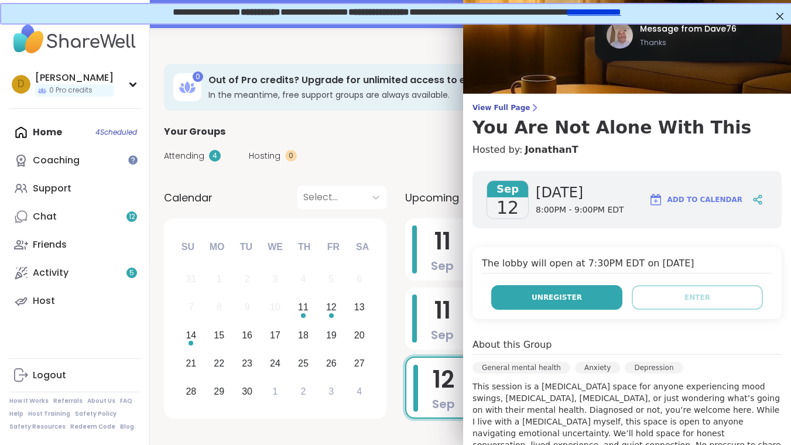
click at [566, 301] on span "Unregister" at bounding box center [556, 297] width 50 height 11
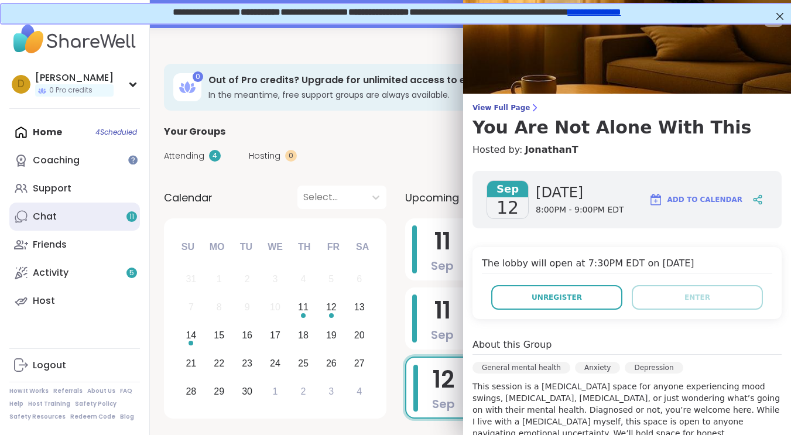
click at [68, 225] on link "Chat 11" at bounding box center [74, 216] width 130 height 28
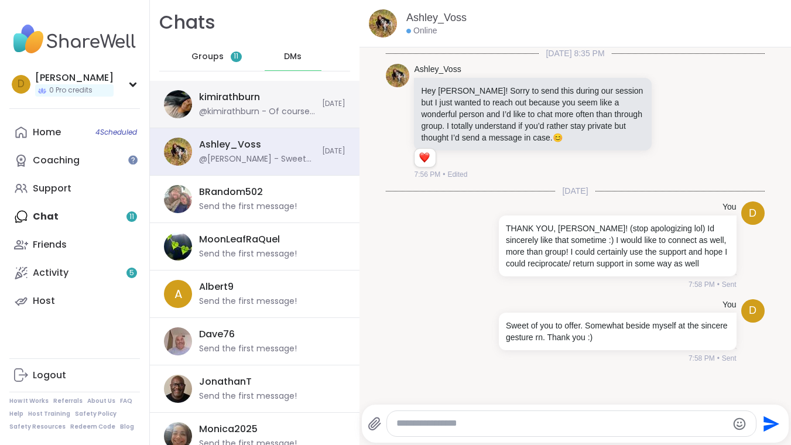
click at [286, 106] on div "kimirathburn @kimirathburn - Of course! I am always here to help! We all have t…" at bounding box center [257, 104] width 116 height 27
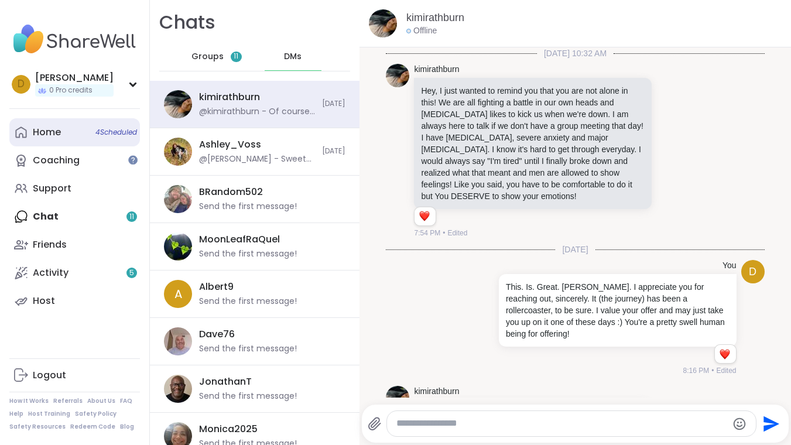
click at [95, 133] on span "4 Scheduled" at bounding box center [116, 132] width 42 height 9
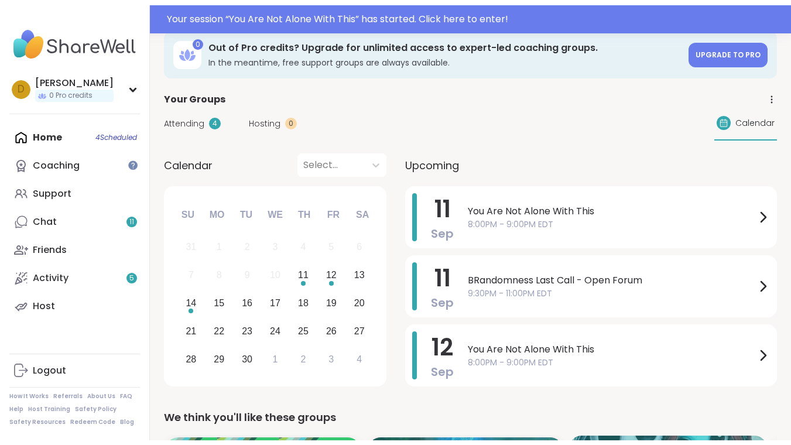
scroll to position [190, 0]
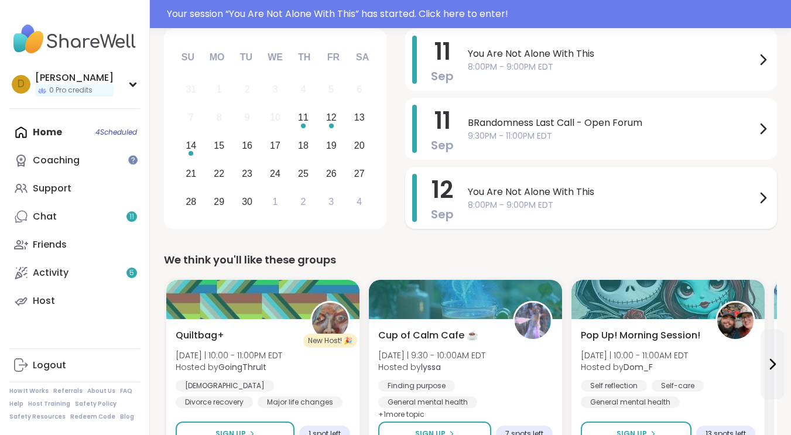
click at [547, 195] on span "You Are Not Alone With This" at bounding box center [612, 192] width 288 height 14
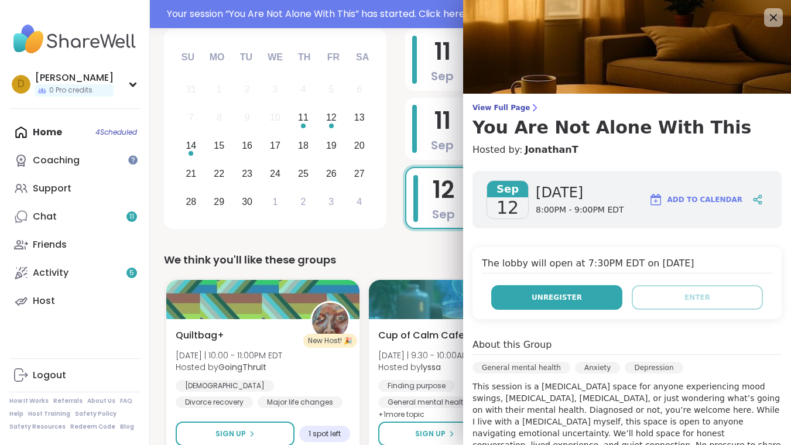
click at [543, 295] on span "Unregister" at bounding box center [556, 297] width 50 height 11
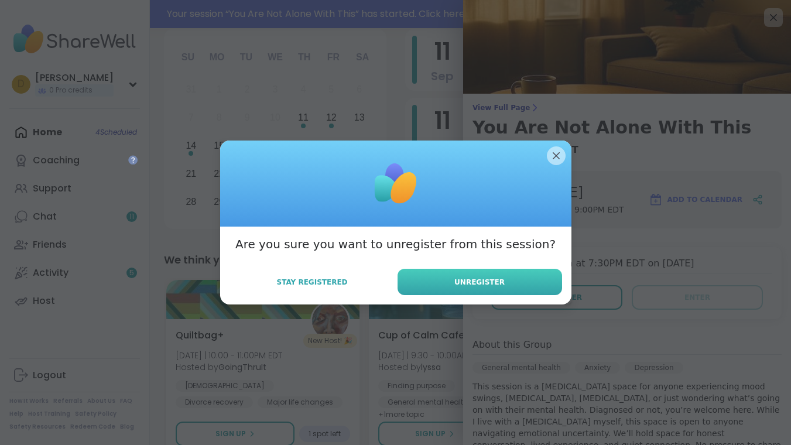
click at [505, 277] on button "Unregister" at bounding box center [479, 282] width 164 height 26
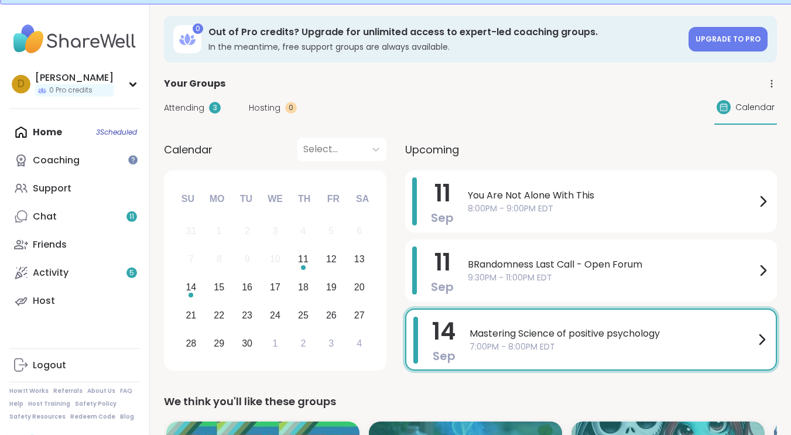
scroll to position [0, 0]
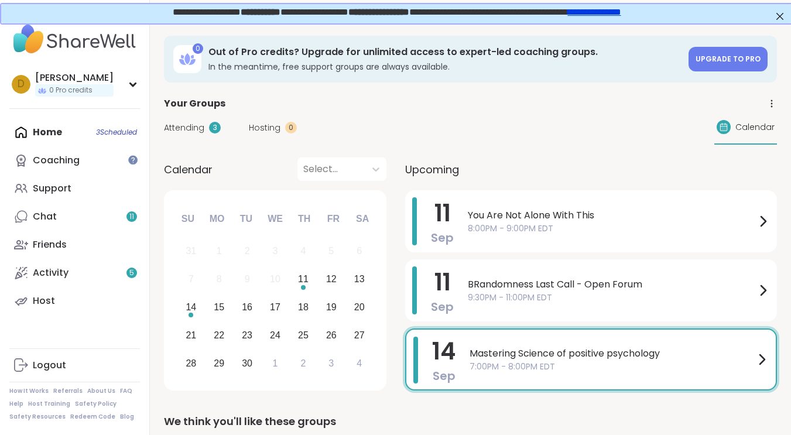
drag, startPoint x: 59, startPoint y: 187, endPoint x: 411, endPoint y: 25, distance: 387.5
click at [59, 188] on div "Support" at bounding box center [52, 188] width 39 height 13
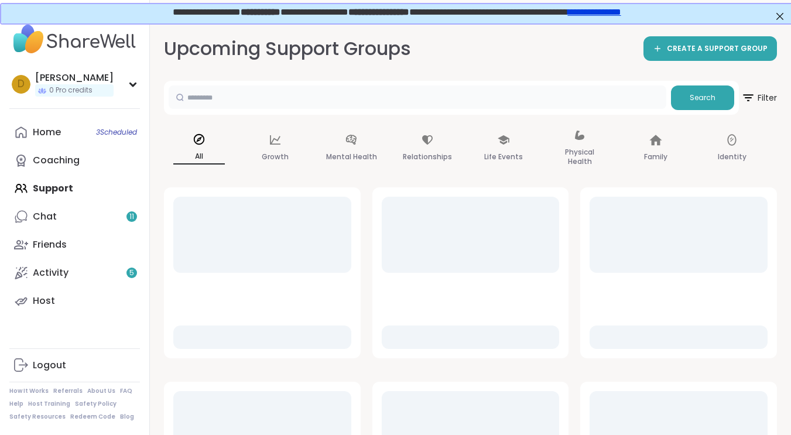
click at [391, 102] on input "text" at bounding box center [417, 96] width 497 height 23
type input "**********"
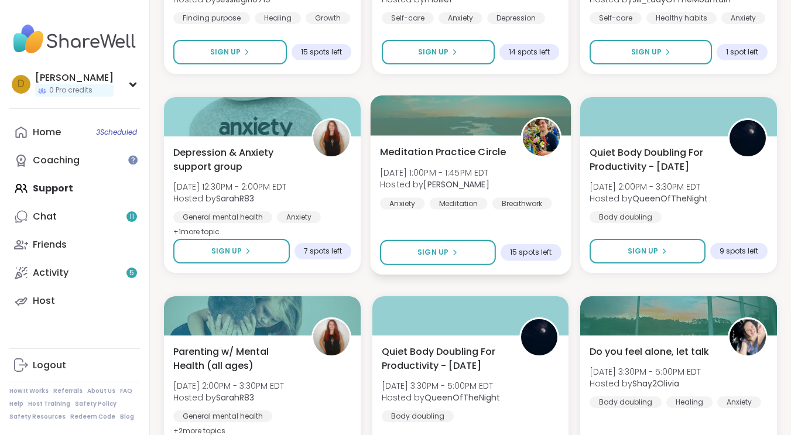
scroll to position [2164, 0]
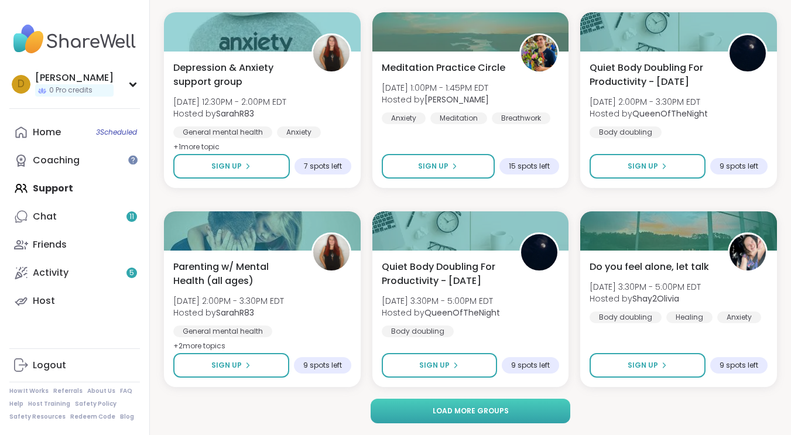
click at [444, 404] on button "Load more groups" at bounding box center [470, 410] width 200 height 25
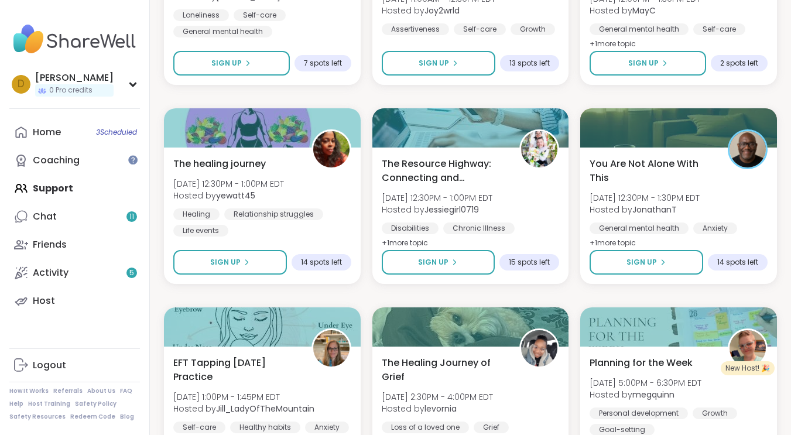
scroll to position [4552, 0]
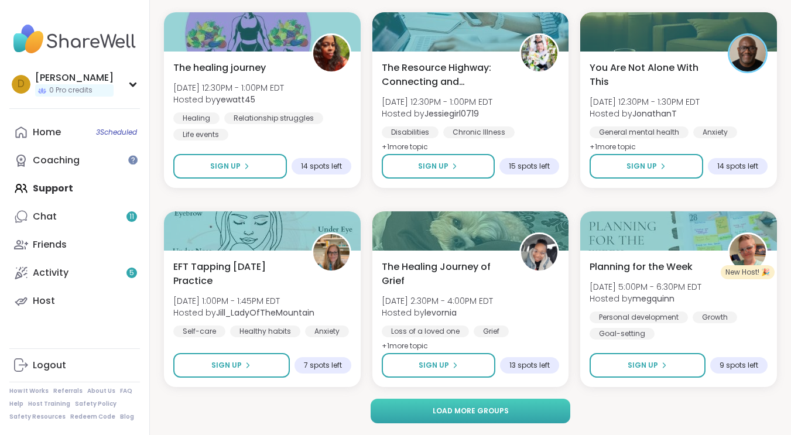
click at [486, 418] on button "Load more groups" at bounding box center [470, 410] width 200 height 25
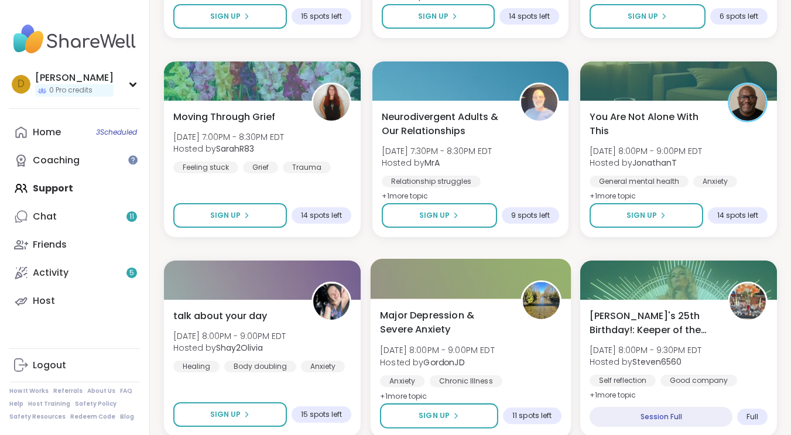
scroll to position [5120, 0]
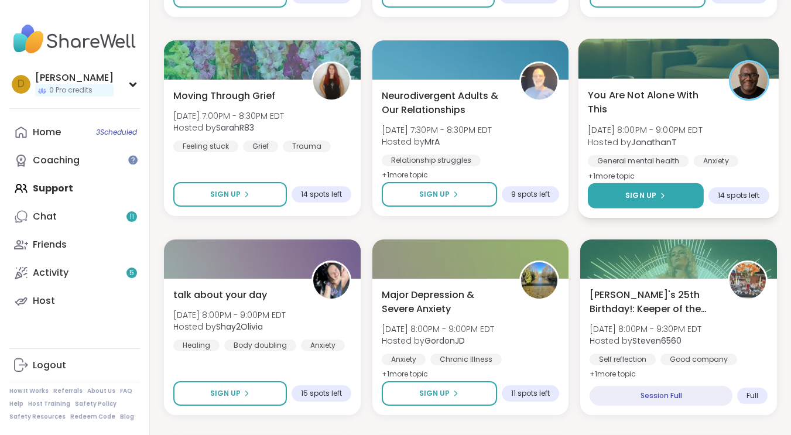
click at [657, 198] on div "Sign Up" at bounding box center [645, 195] width 40 height 11
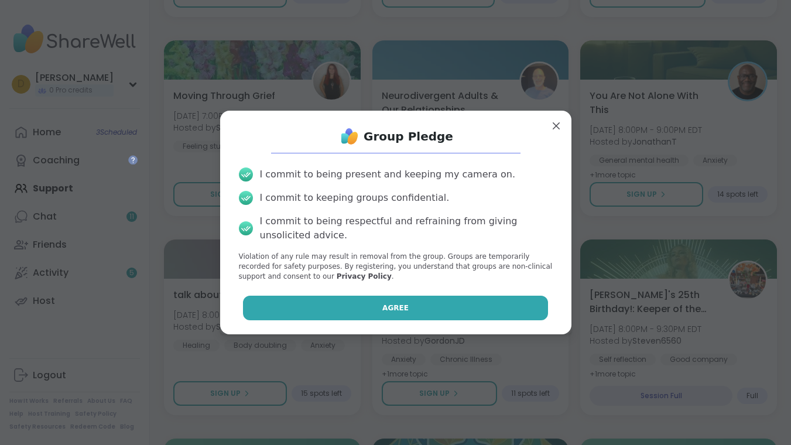
click at [388, 305] on span "Agree" at bounding box center [395, 308] width 26 height 11
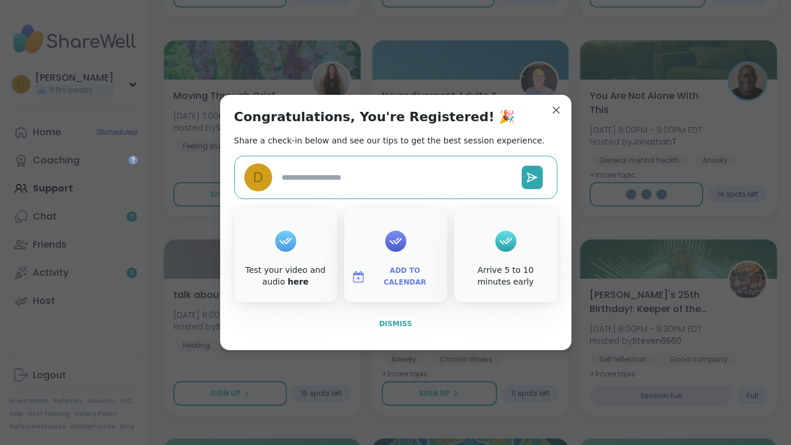
type textarea "*"
click at [404, 327] on span "Dismiss" at bounding box center [395, 323] width 33 height 8
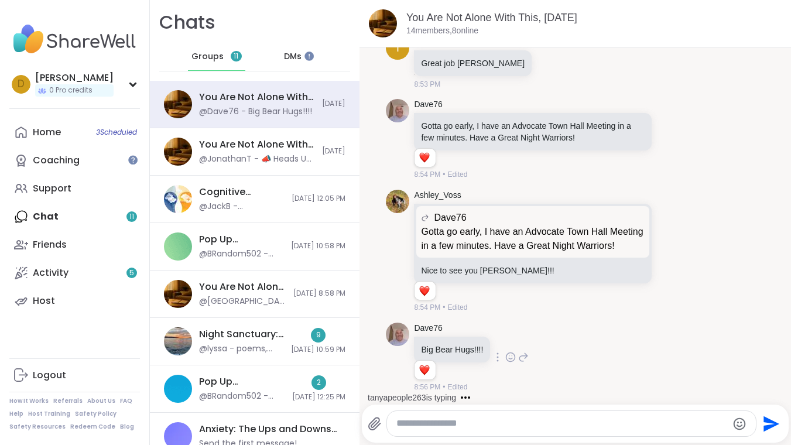
click at [505, 356] on icon at bounding box center [510, 357] width 11 height 12
click at [508, 341] on div "Select Reaction: Heart" at bounding box center [510, 338] width 11 height 11
click at [666, 245] on icon at bounding box center [671, 251] width 11 height 12
click at [573, 228] on div "Select Reaction: Heart" at bounding box center [578, 232] width 11 height 11
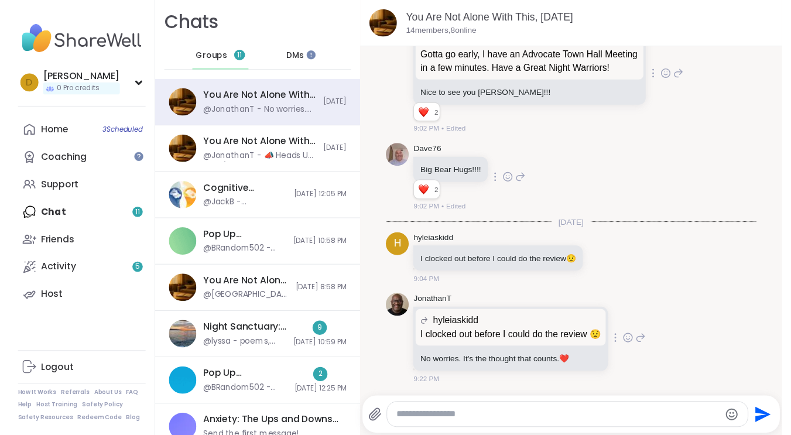
scroll to position [4400, 0]
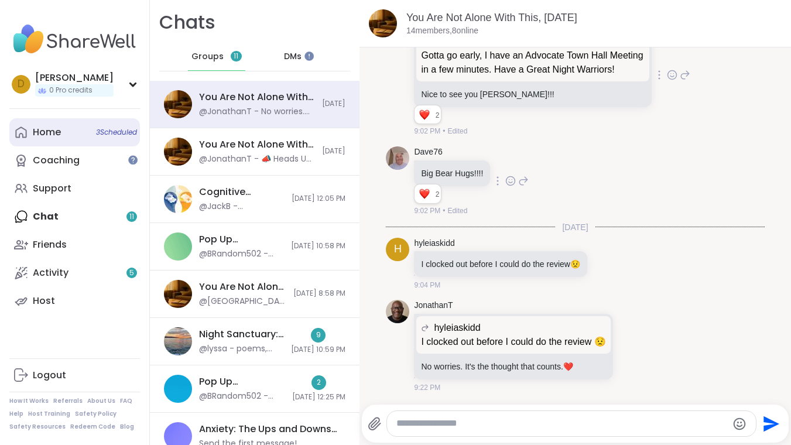
click at [59, 136] on div "Home 3 Scheduled" at bounding box center [47, 132] width 28 height 13
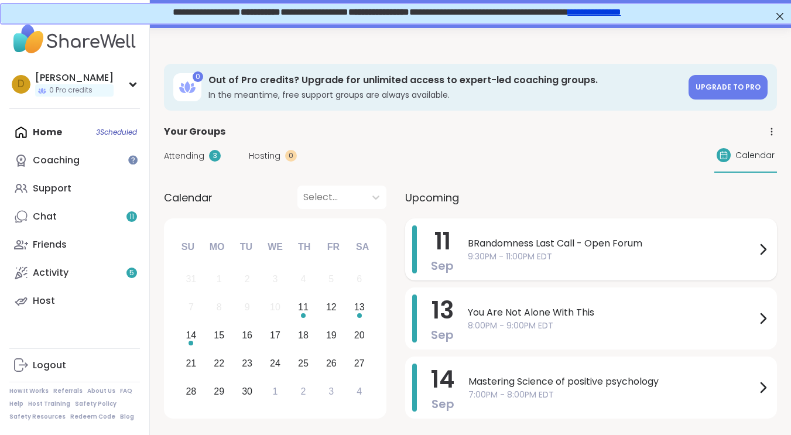
click at [551, 239] on span "BRandomness Last Call - Open Forum" at bounding box center [612, 243] width 288 height 14
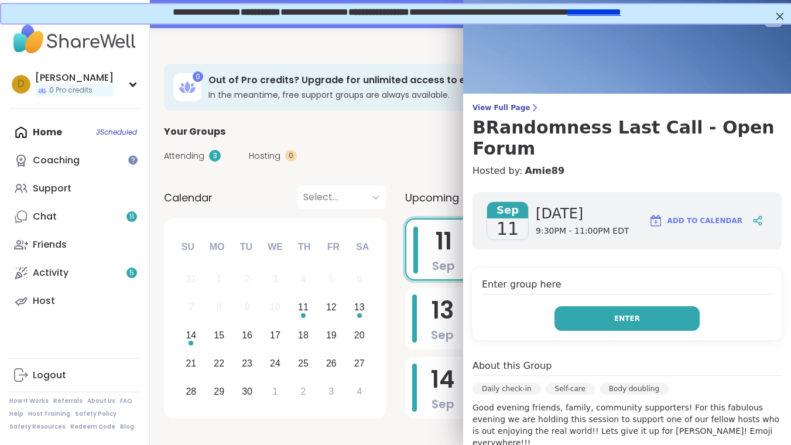
click at [627, 314] on span "Enter" at bounding box center [627, 318] width 26 height 11
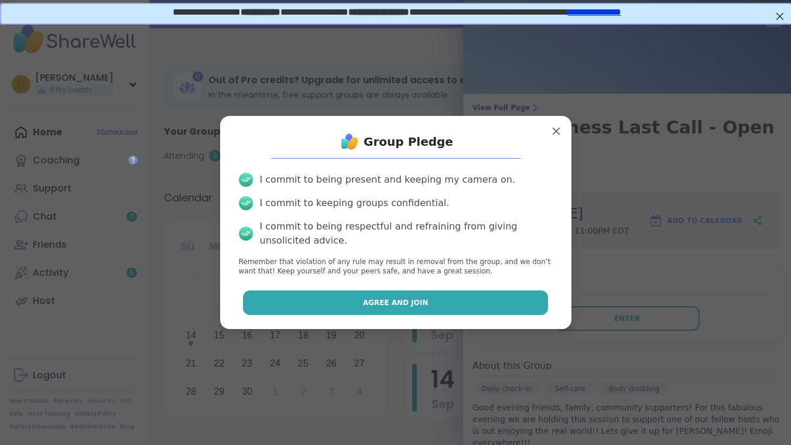
click at [438, 310] on button "Agree and Join" at bounding box center [395, 302] width 305 height 25
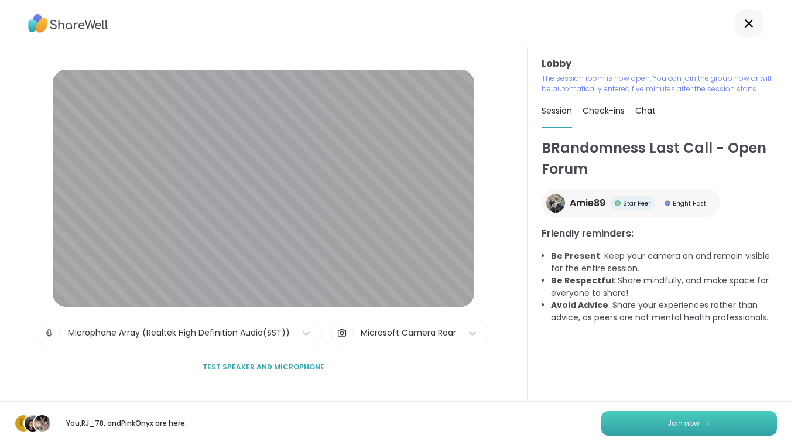
click at [661, 416] on button "Join now" at bounding box center [689, 423] width 176 height 25
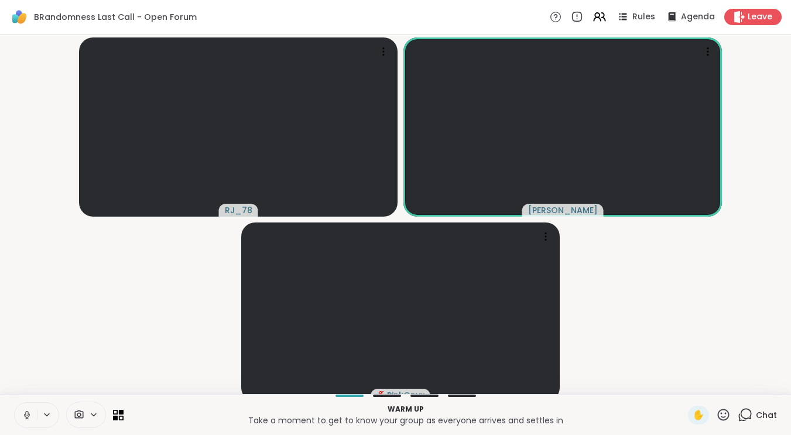
click at [27, 420] on icon at bounding box center [27, 415] width 11 height 11
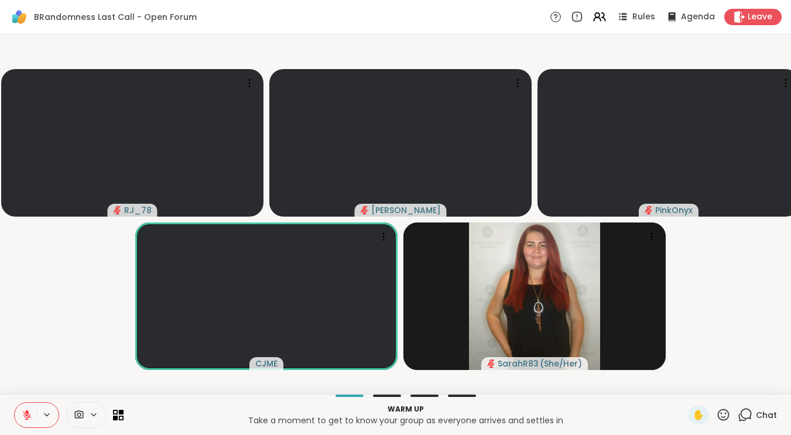
click at [25, 419] on button at bounding box center [26, 415] width 22 height 25
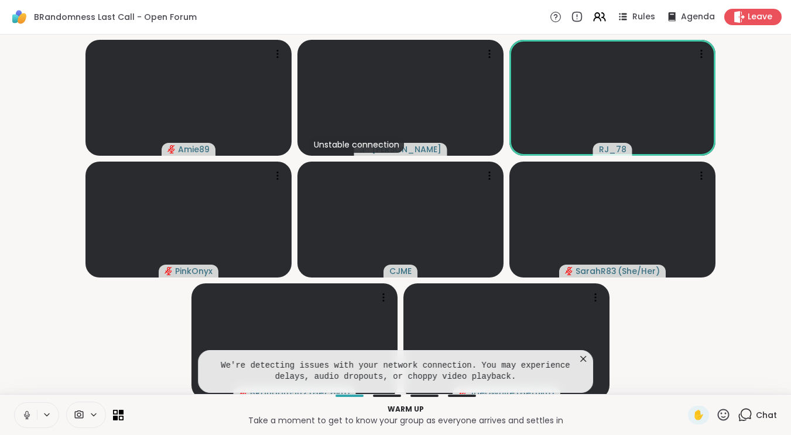
click at [589, 365] on icon at bounding box center [583, 359] width 12 height 12
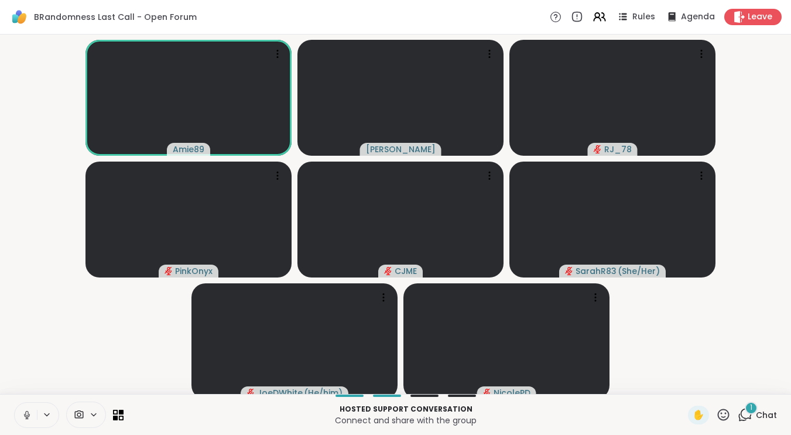
click at [32, 420] on icon at bounding box center [27, 415] width 11 height 11
click at [29, 420] on icon at bounding box center [27, 415] width 11 height 11
click at [35, 425] on button at bounding box center [26, 415] width 22 height 25
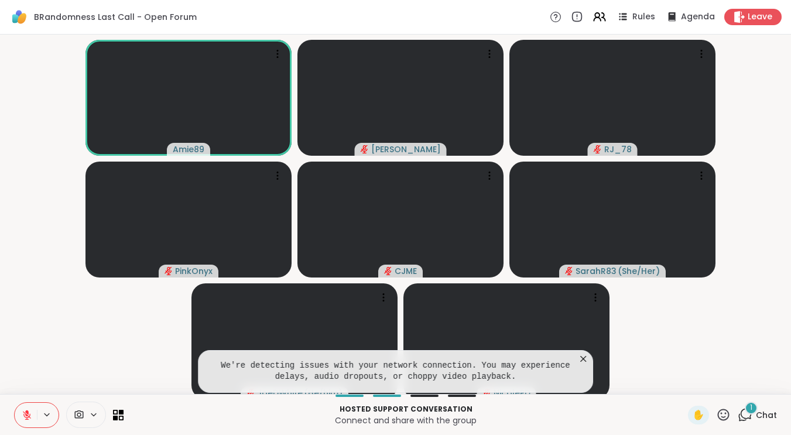
click at [585, 365] on icon at bounding box center [583, 359] width 12 height 12
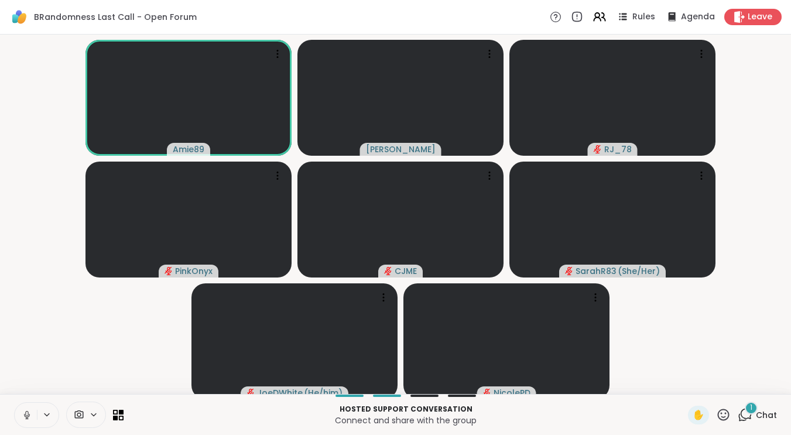
click at [29, 420] on icon at bounding box center [27, 415] width 11 height 11
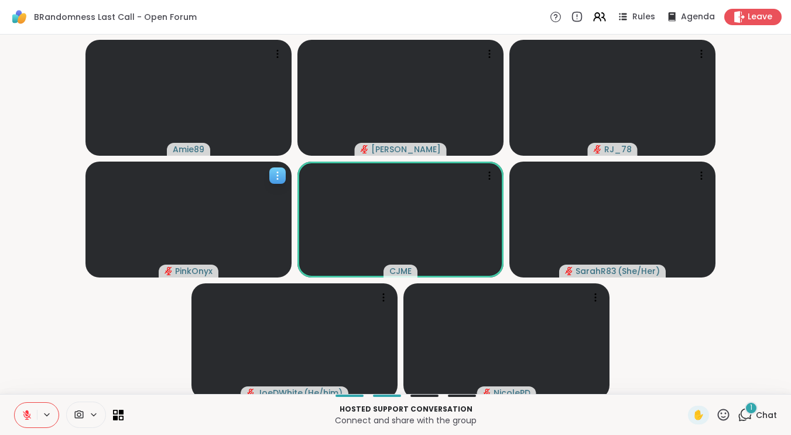
drag, startPoint x: 101, startPoint y: 250, endPoint x: 128, endPoint y: 468, distance: 218.7
click at [128, 277] on div "PinkOnyx" at bounding box center [188, 219] width 206 height 116
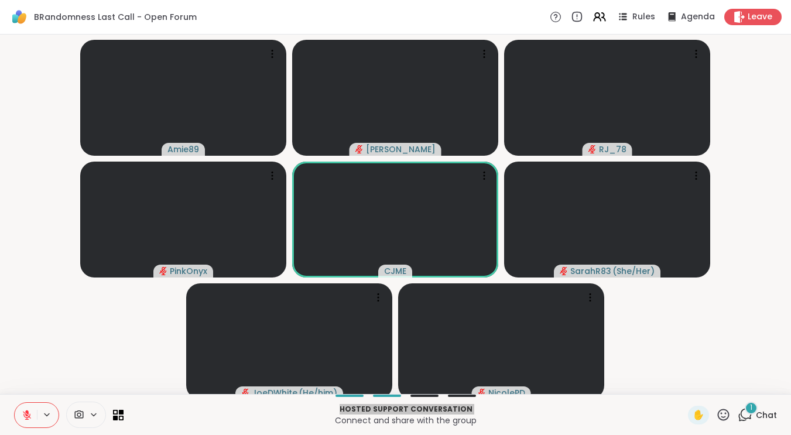
click at [760, 101] on video-player-container "Amie89 [PERSON_NAME] RJ_78 PinkOnyx View Profile Report Member CJME SarahR83 ( …" at bounding box center [395, 214] width 776 height 350
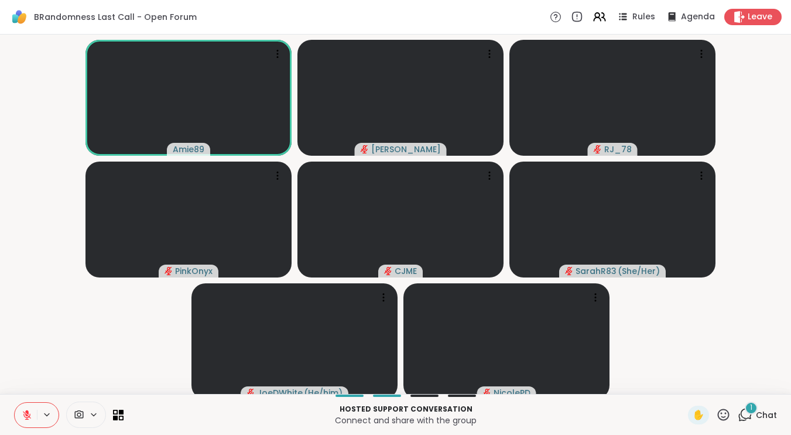
click at [751, 413] on div "1" at bounding box center [750, 407] width 13 height 13
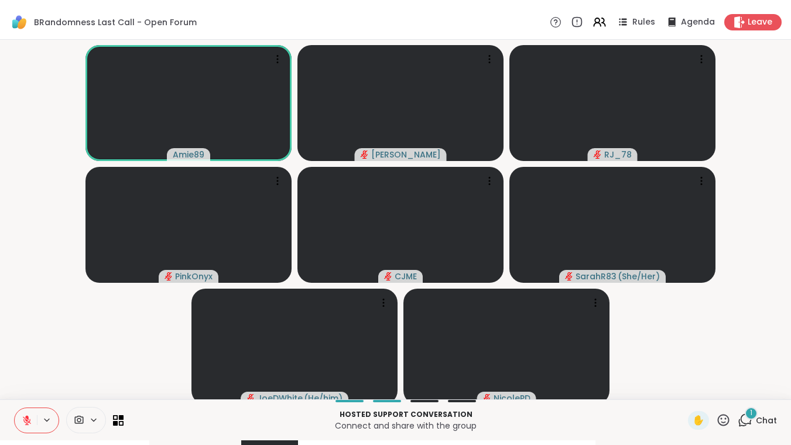
scroll to position [0, 0]
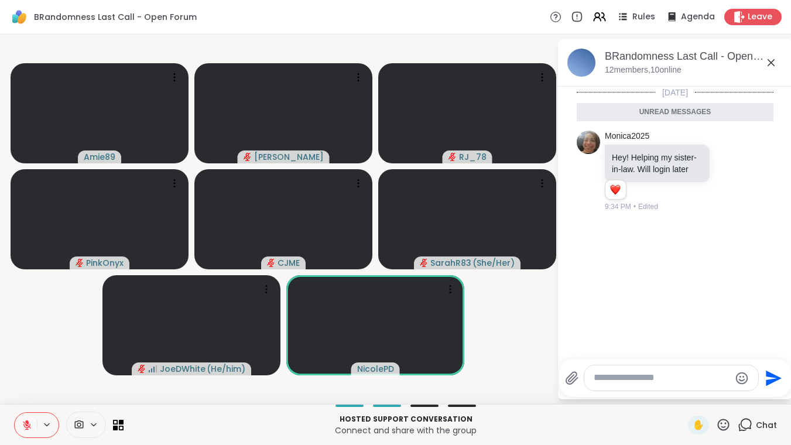
click at [778, 63] on icon at bounding box center [771, 63] width 14 height 14
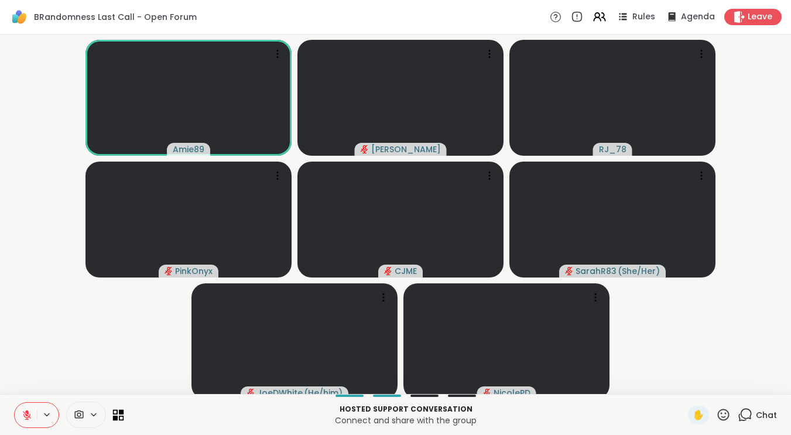
click at [118, 420] on icon at bounding box center [118, 414] width 11 height 11
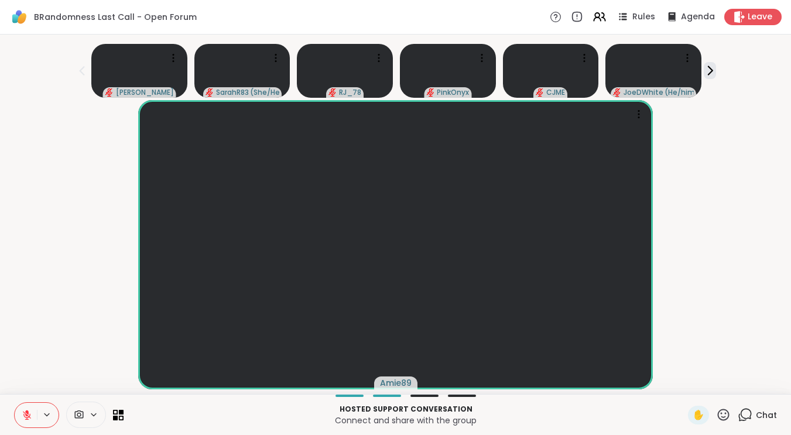
click at [28, 414] on icon at bounding box center [27, 412] width 4 height 5
click at [28, 416] on icon at bounding box center [26, 413] width 3 height 5
click at [745, 421] on icon at bounding box center [744, 414] width 15 height 15
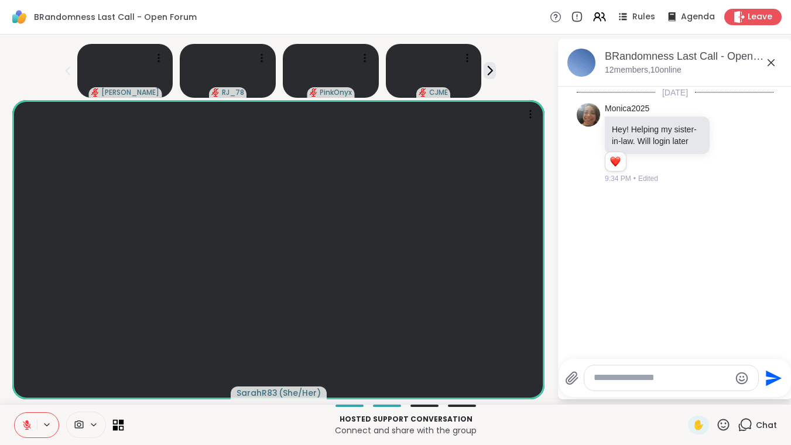
click at [121, 425] on icon at bounding box center [121, 427] width 5 height 5
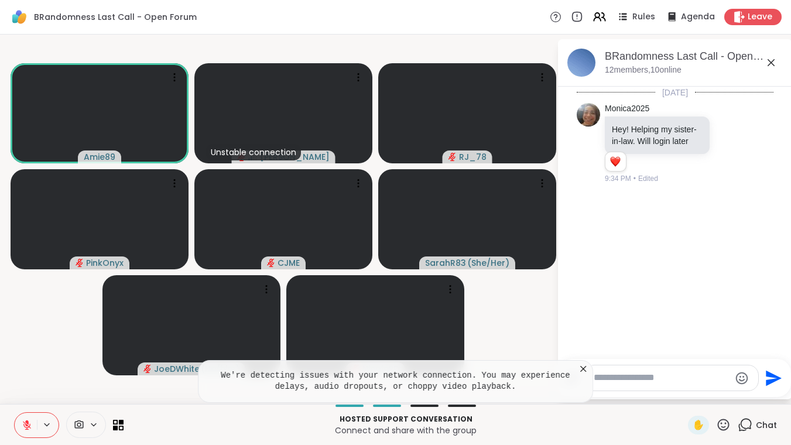
click at [586, 368] on icon at bounding box center [583, 369] width 6 height 6
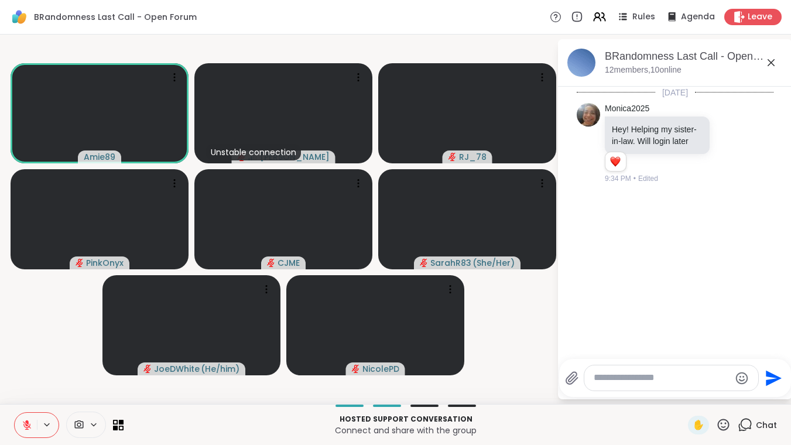
click at [32, 426] on icon at bounding box center [27, 425] width 11 height 11
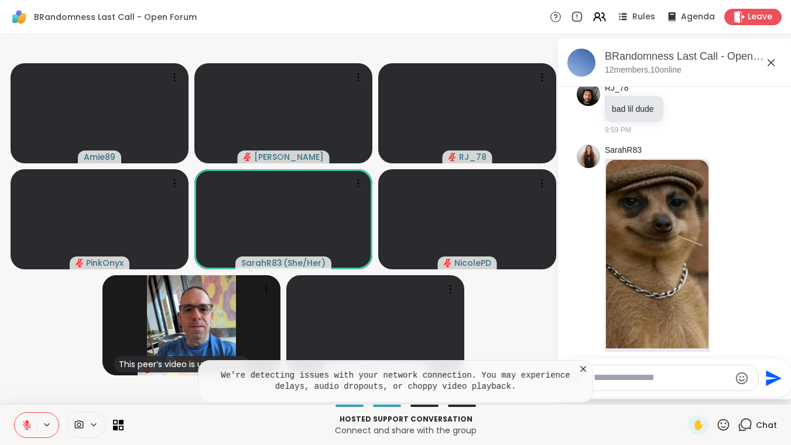
scroll to position [662, 0]
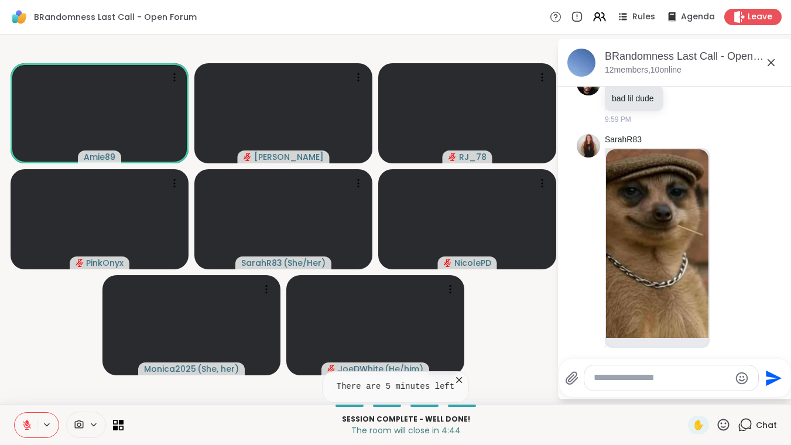
click at [459, 380] on icon at bounding box center [459, 380] width 6 height 6
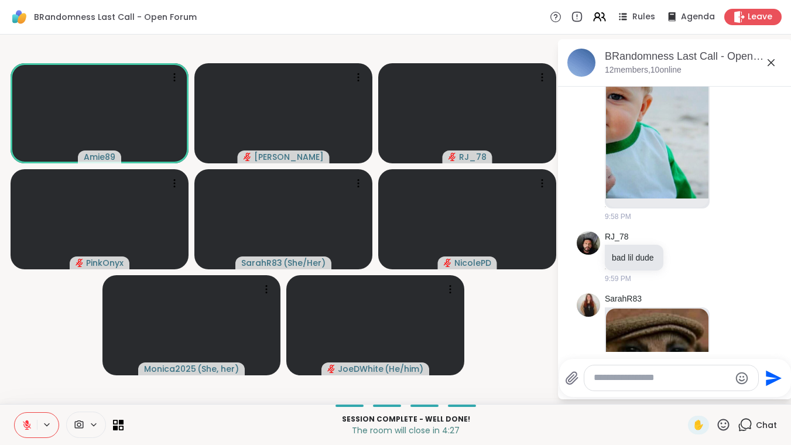
scroll to position [499, 0]
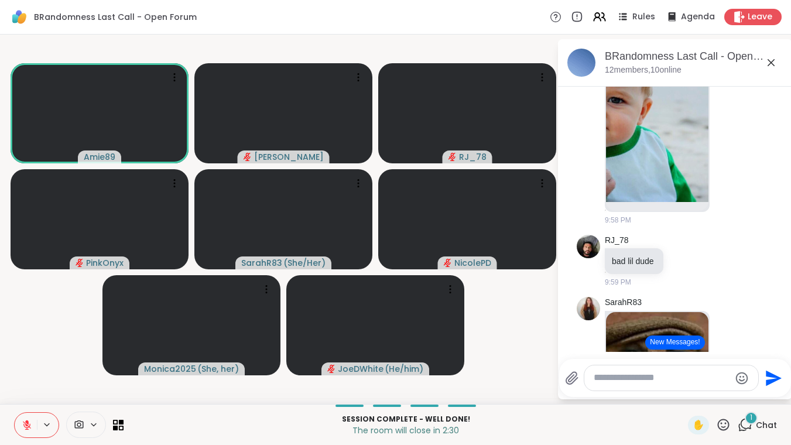
click at [26, 425] on icon at bounding box center [27, 425] width 11 height 11
click at [30, 426] on icon at bounding box center [27, 425] width 11 height 11
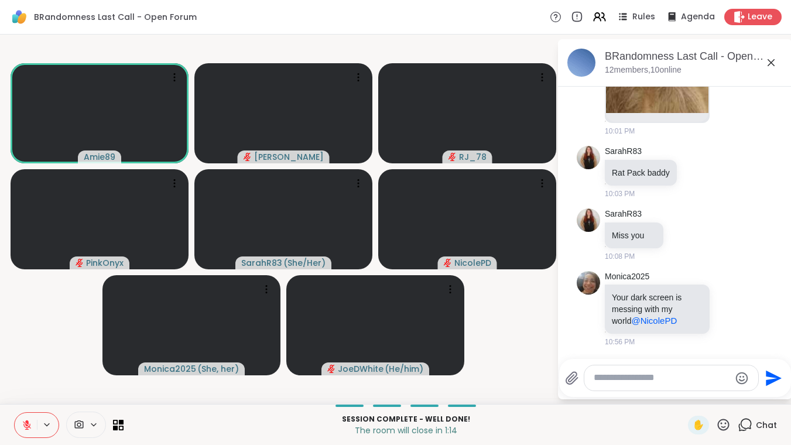
scroll to position [899, 0]
click at [32, 421] on icon at bounding box center [27, 425] width 11 height 11
click at [764, 17] on span "Leave" at bounding box center [760, 17] width 26 height 12
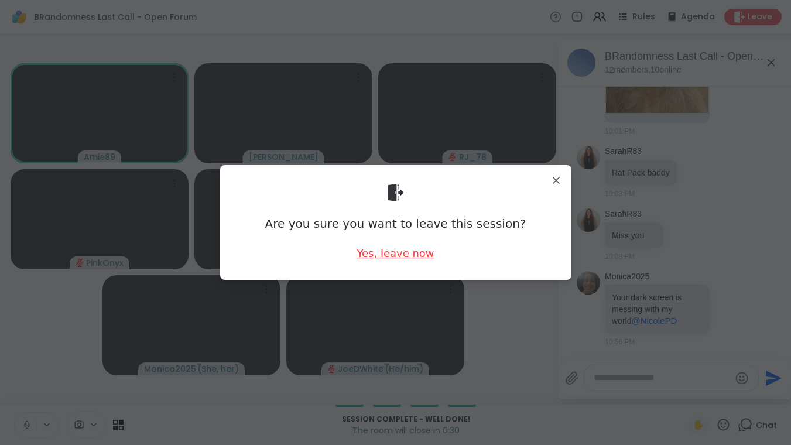
click at [373, 258] on div "Yes, leave now" at bounding box center [394, 253] width 77 height 15
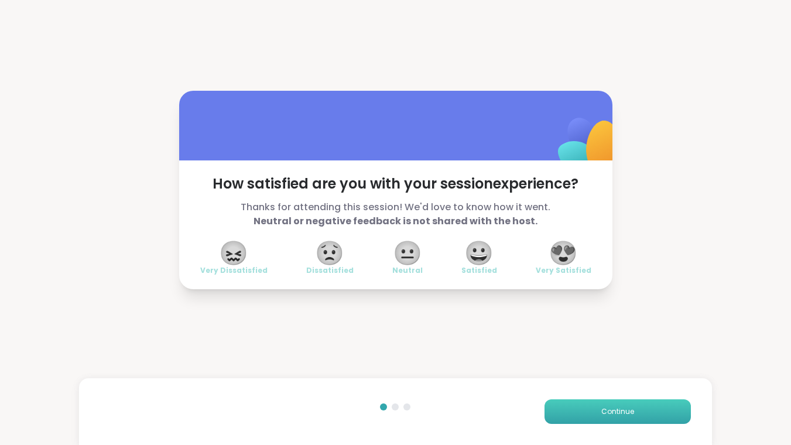
click at [628, 407] on span "Continue" at bounding box center [617, 411] width 33 height 11
